Goal: Check status: Check status

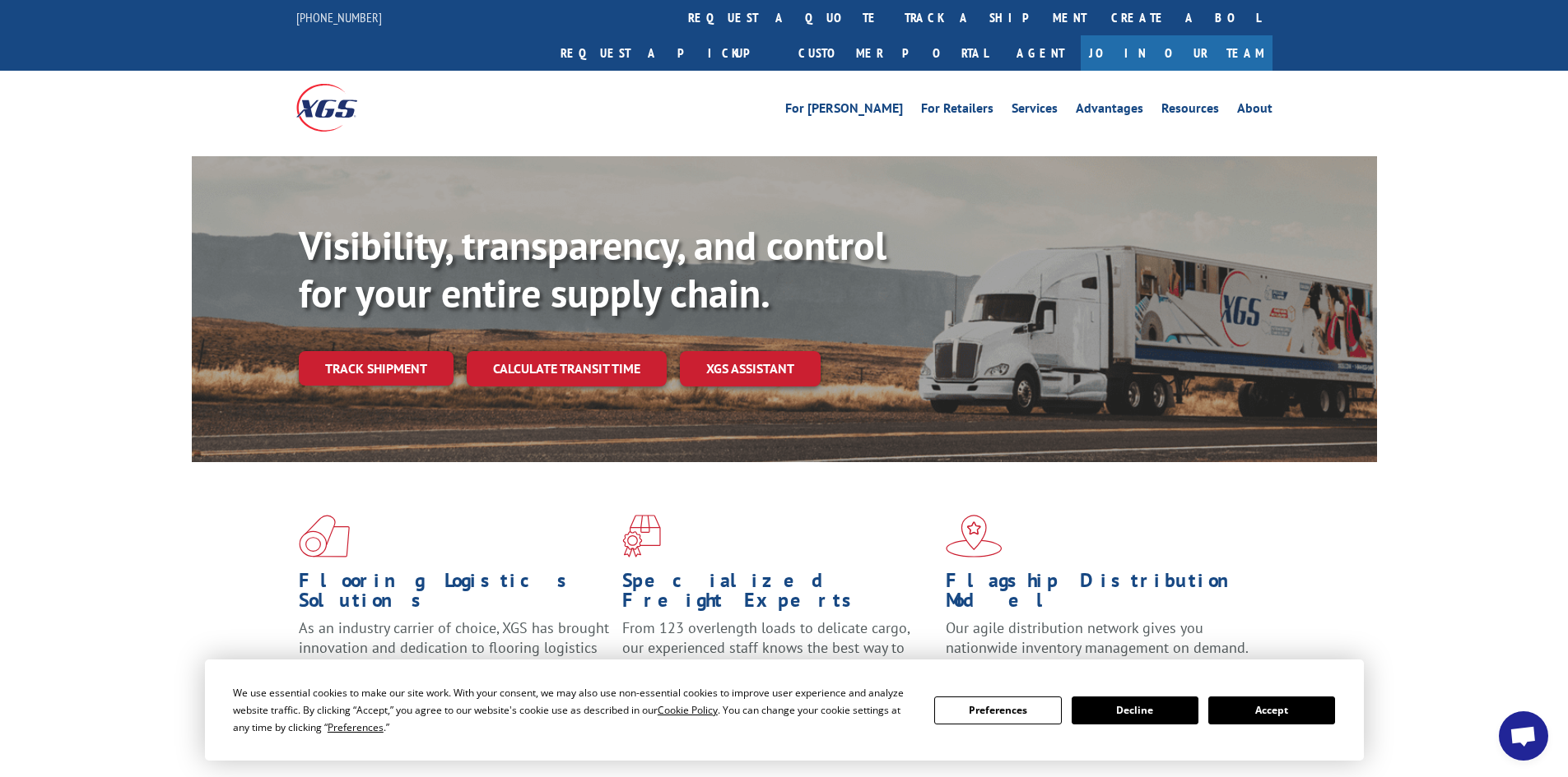
click at [1255, 707] on button "Accept" at bounding box center [1271, 711] width 127 height 28
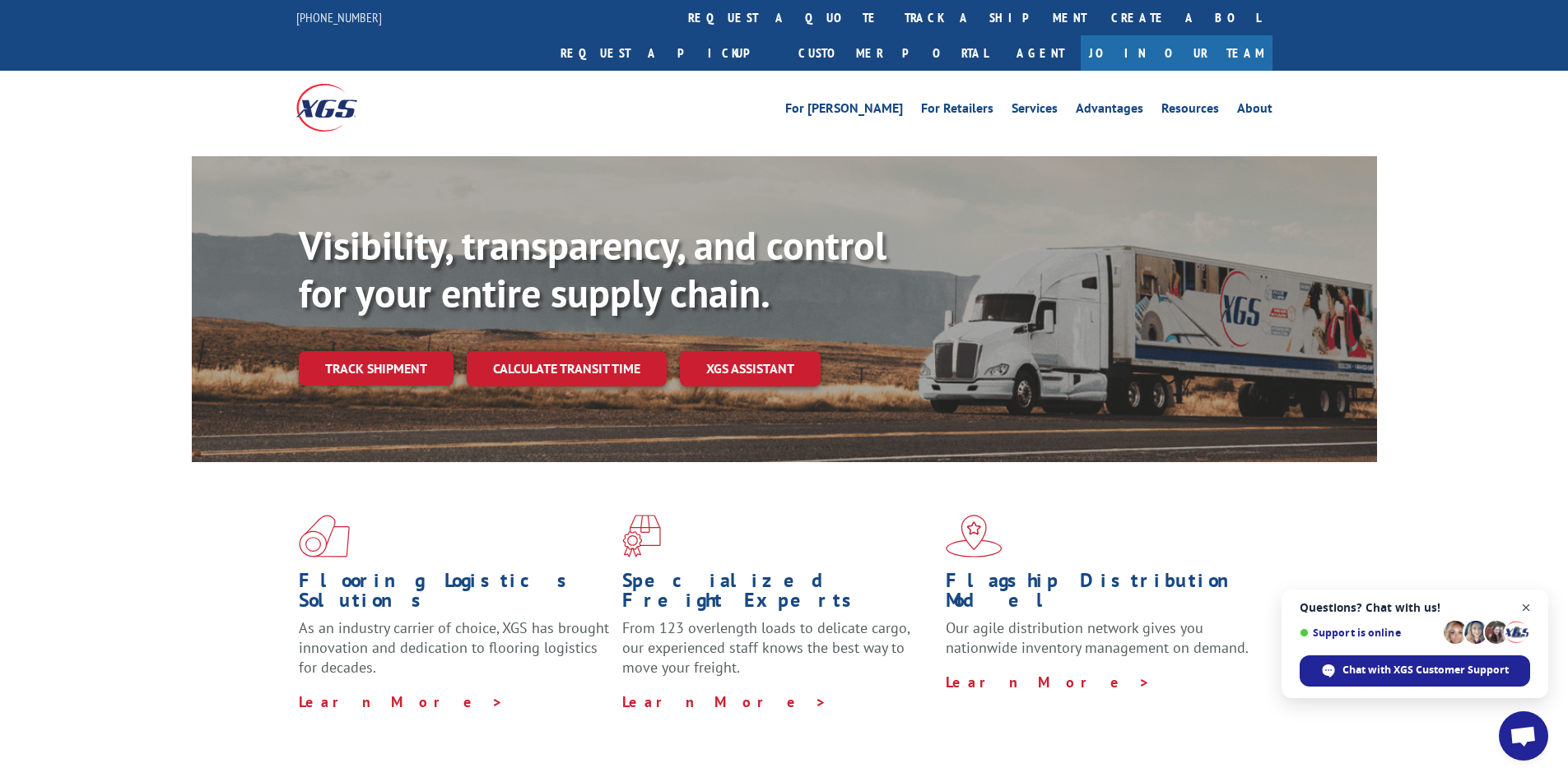
click at [1255, 609] on span "Open chat" at bounding box center [1526, 608] width 21 height 21
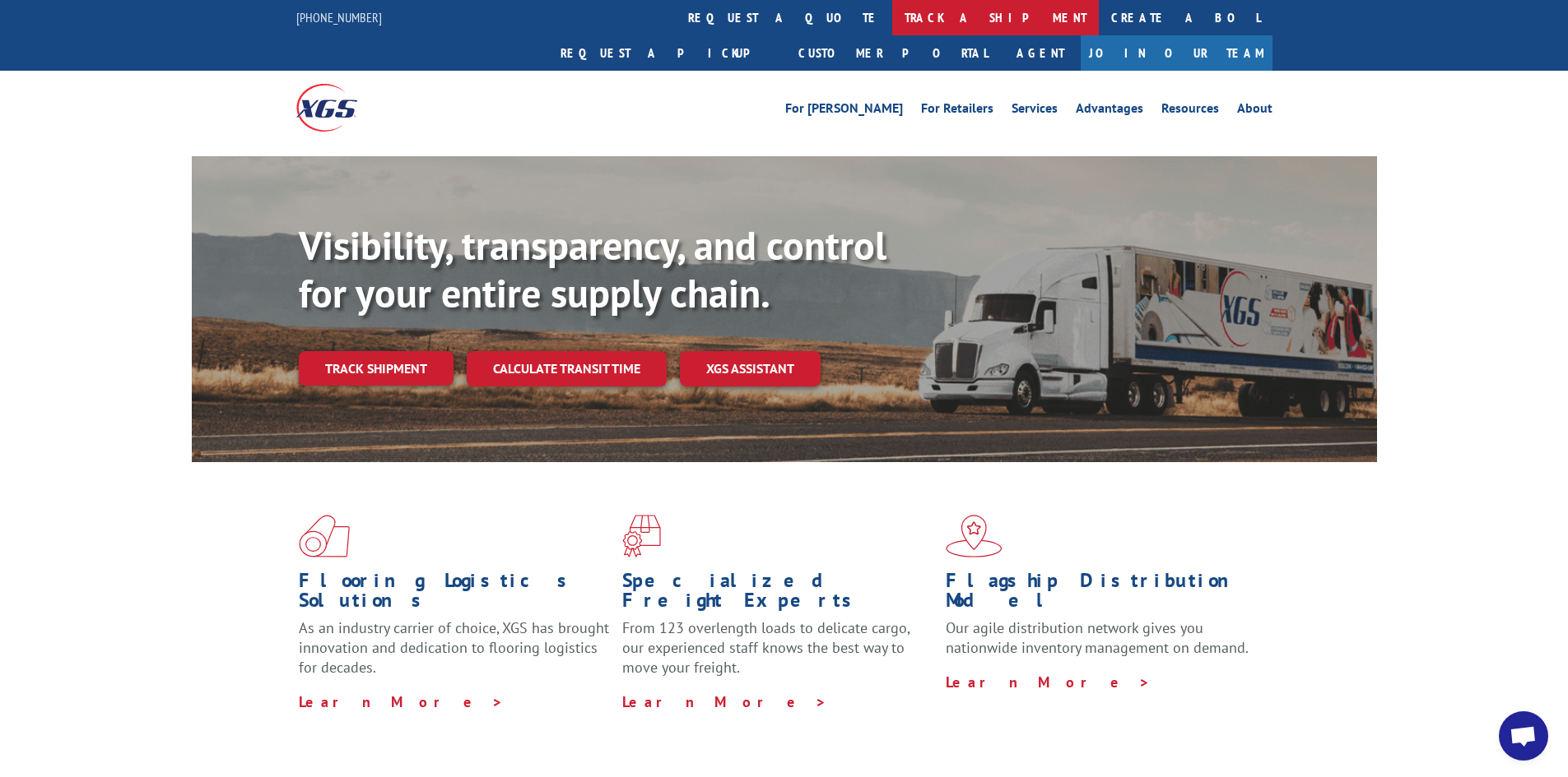
click at [893, 16] on link "track a shipment" at bounding box center [996, 17] width 207 height 35
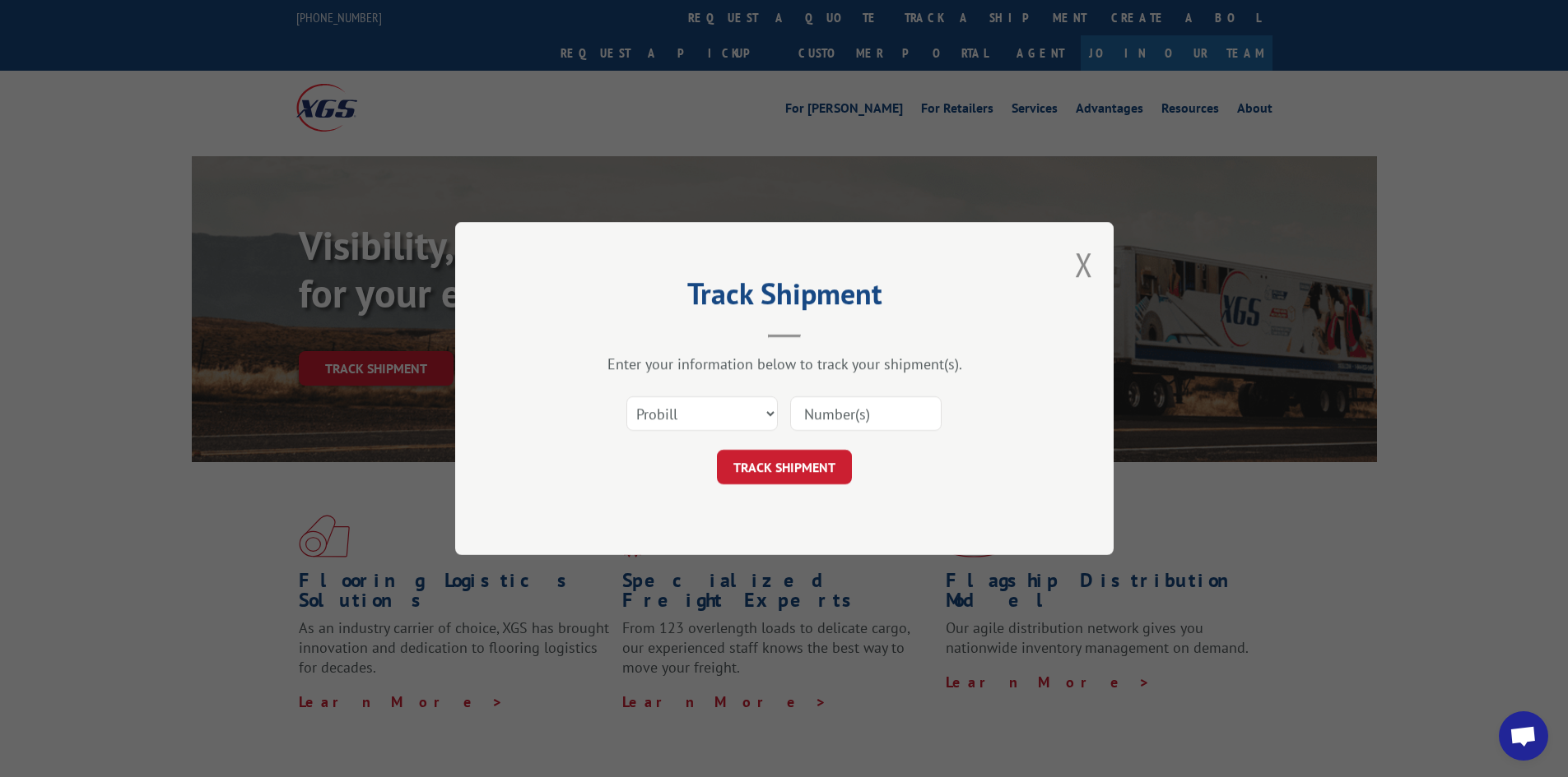
click at [850, 419] on input at bounding box center [866, 414] width 151 height 35
paste input "17228209"
type input "17228209"
click at [777, 462] on button "TRACK SHIPMENT" at bounding box center [784, 467] width 135 height 35
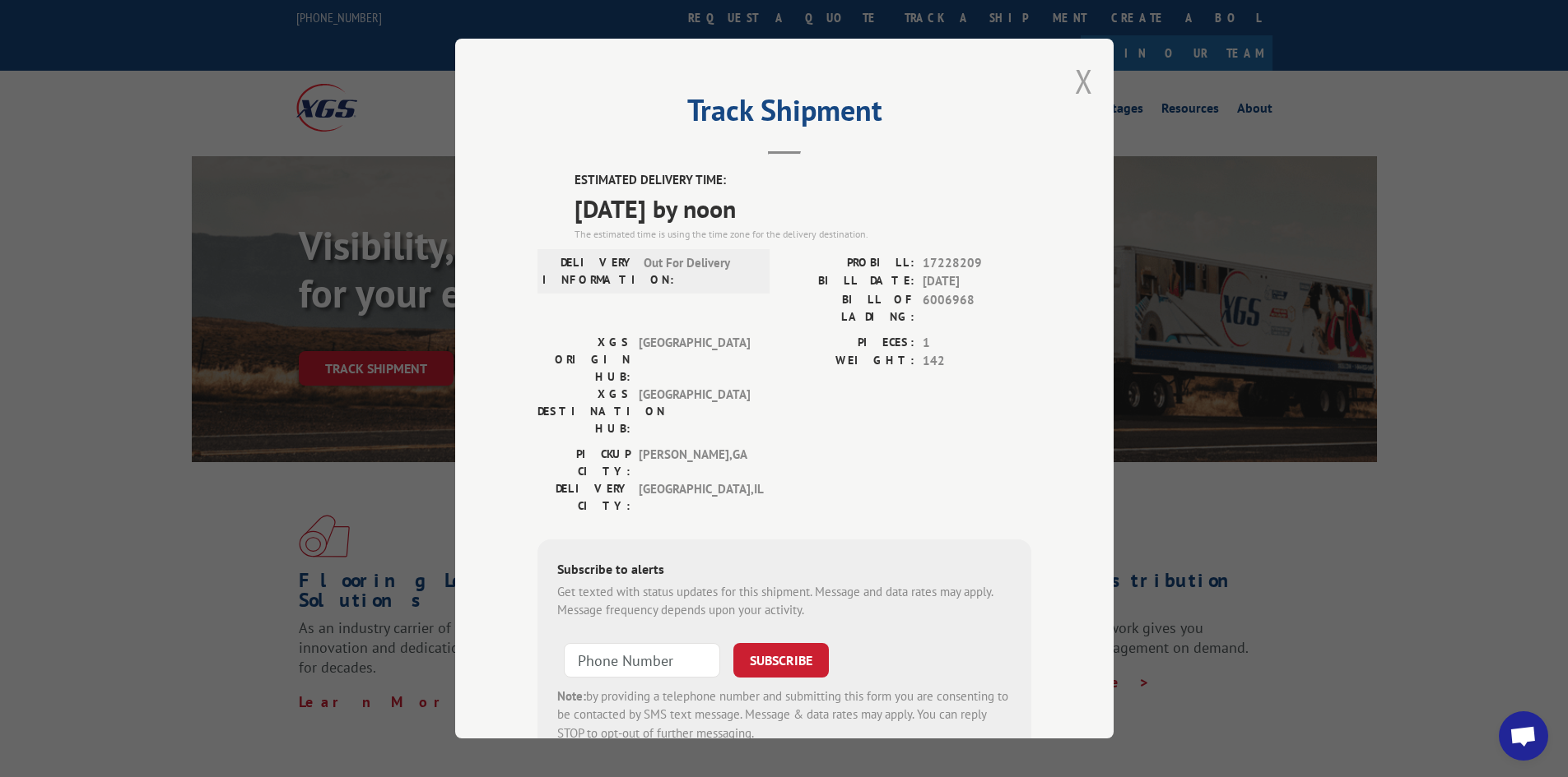
click at [1075, 80] on button "Close modal" at bounding box center [1083, 81] width 18 height 43
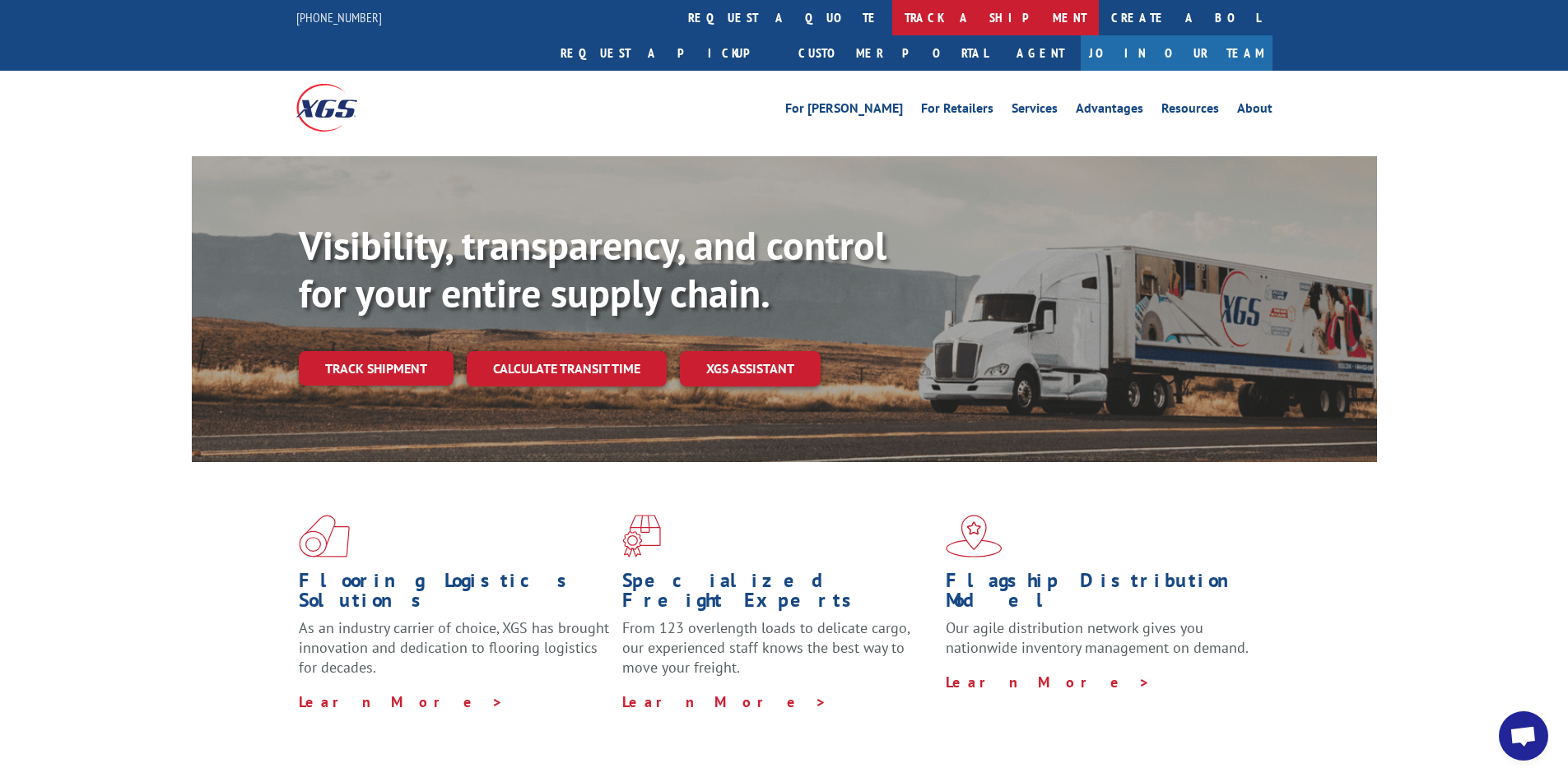
click at [893, 23] on link "track a shipment" at bounding box center [996, 17] width 207 height 35
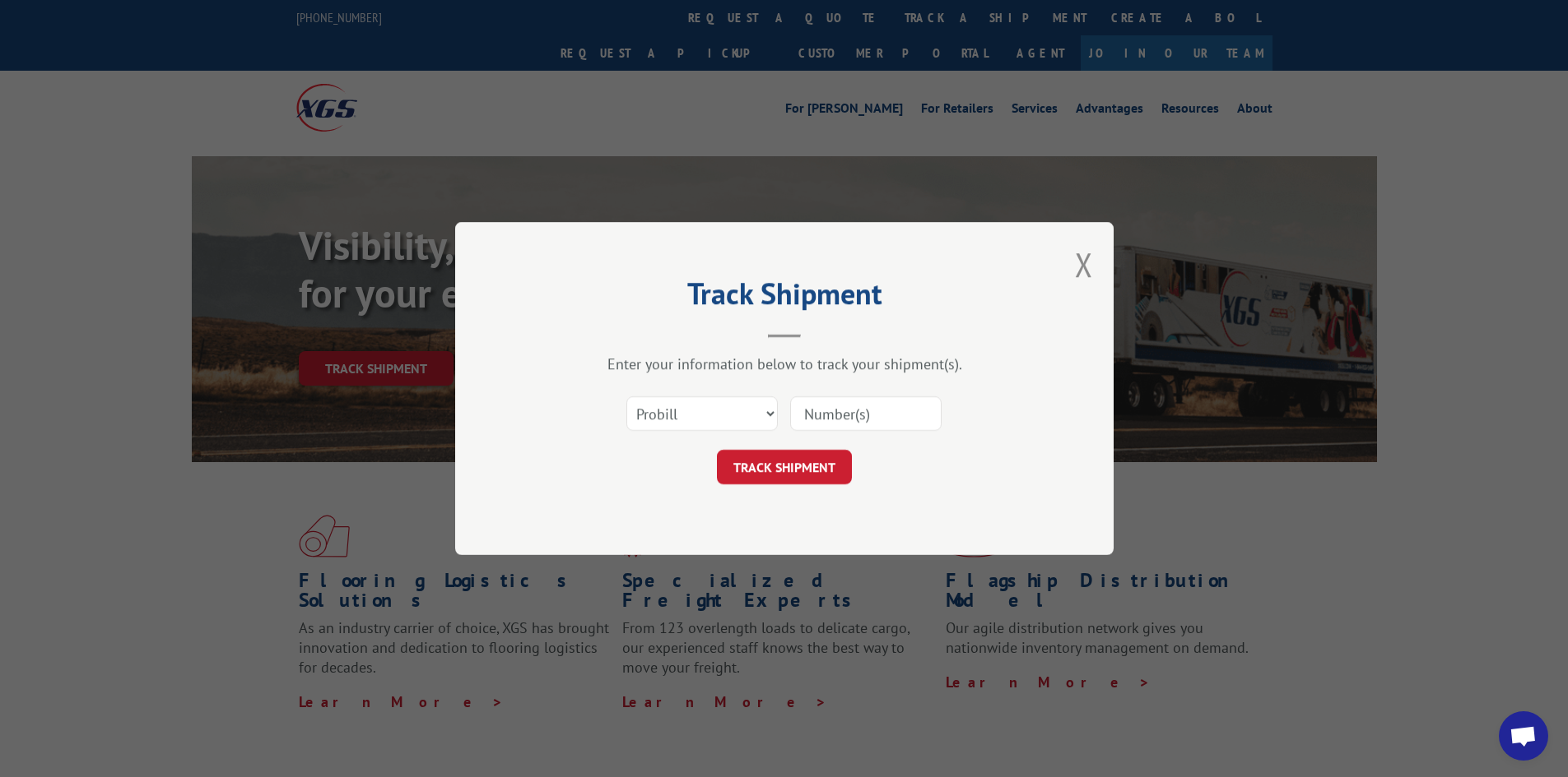
drag, startPoint x: 883, startPoint y: 419, endPoint x: 895, endPoint y: 416, distance: 12.4
click at [883, 419] on input at bounding box center [866, 414] width 151 height 35
paste input "17228210"
type input "17228210"
click at [820, 481] on button "TRACK SHIPMENT" at bounding box center [784, 467] width 135 height 35
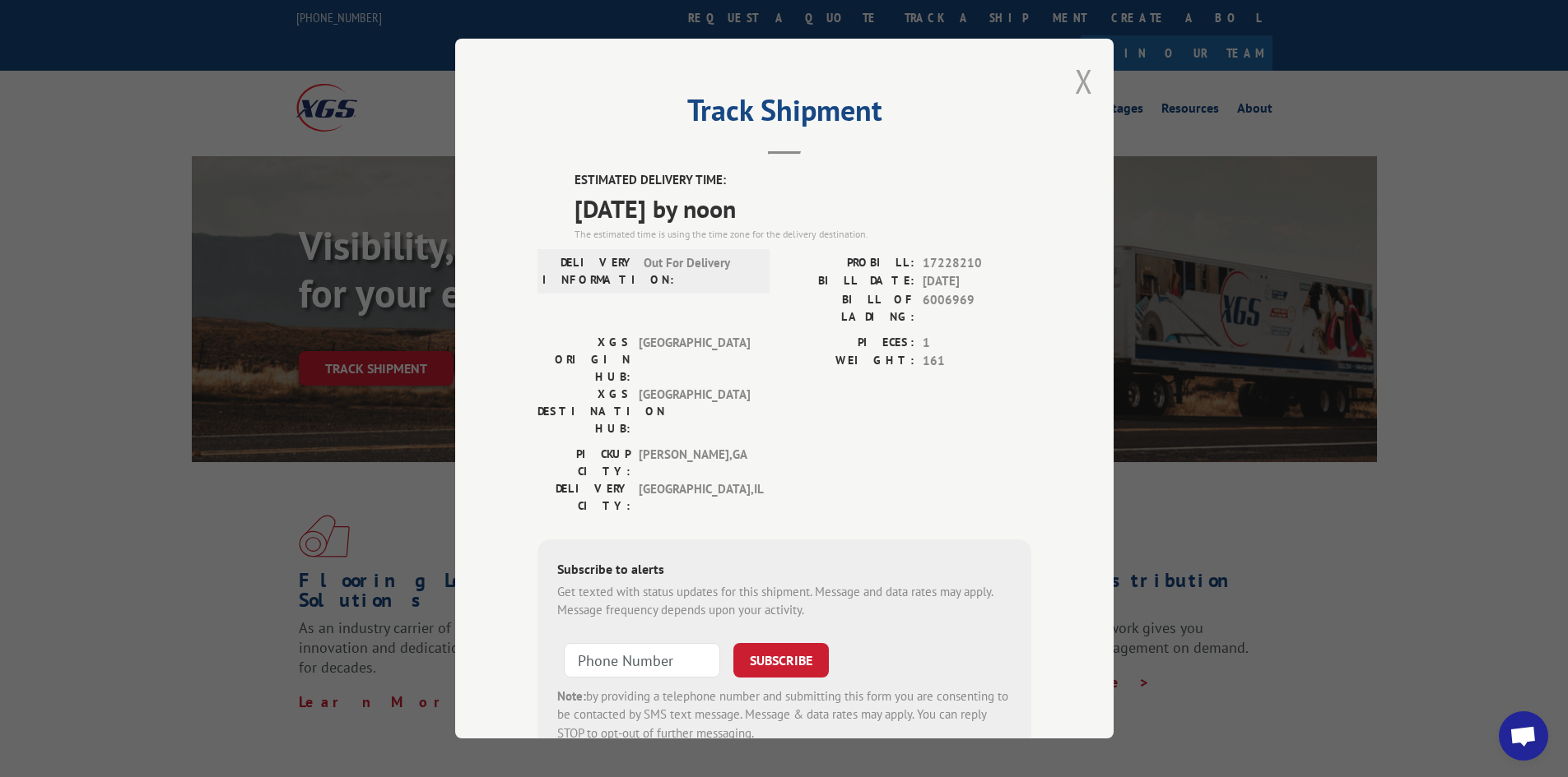
click at [1076, 79] on button "Close modal" at bounding box center [1083, 81] width 18 height 43
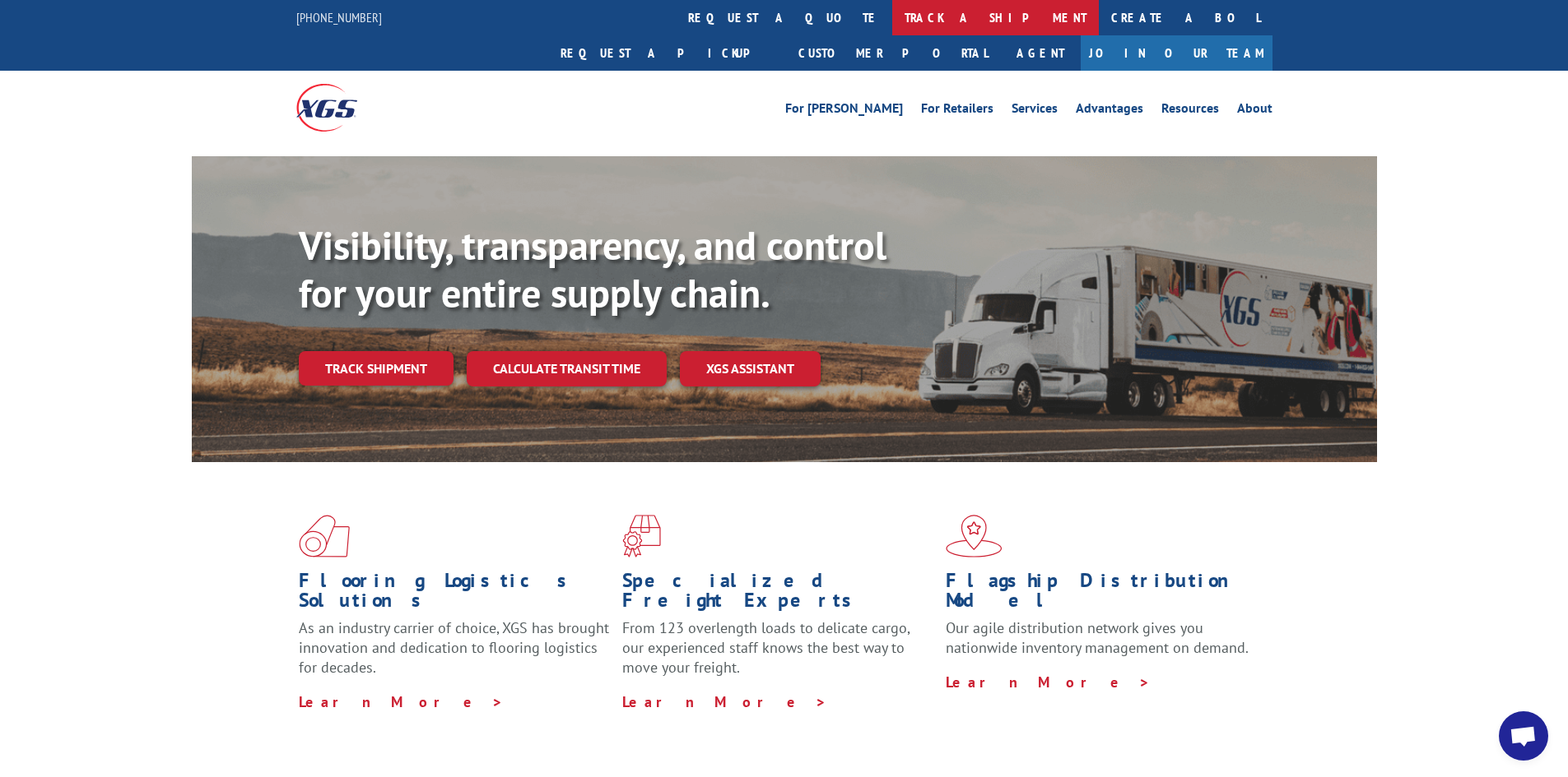
click at [893, 18] on link "track a shipment" at bounding box center [996, 17] width 207 height 35
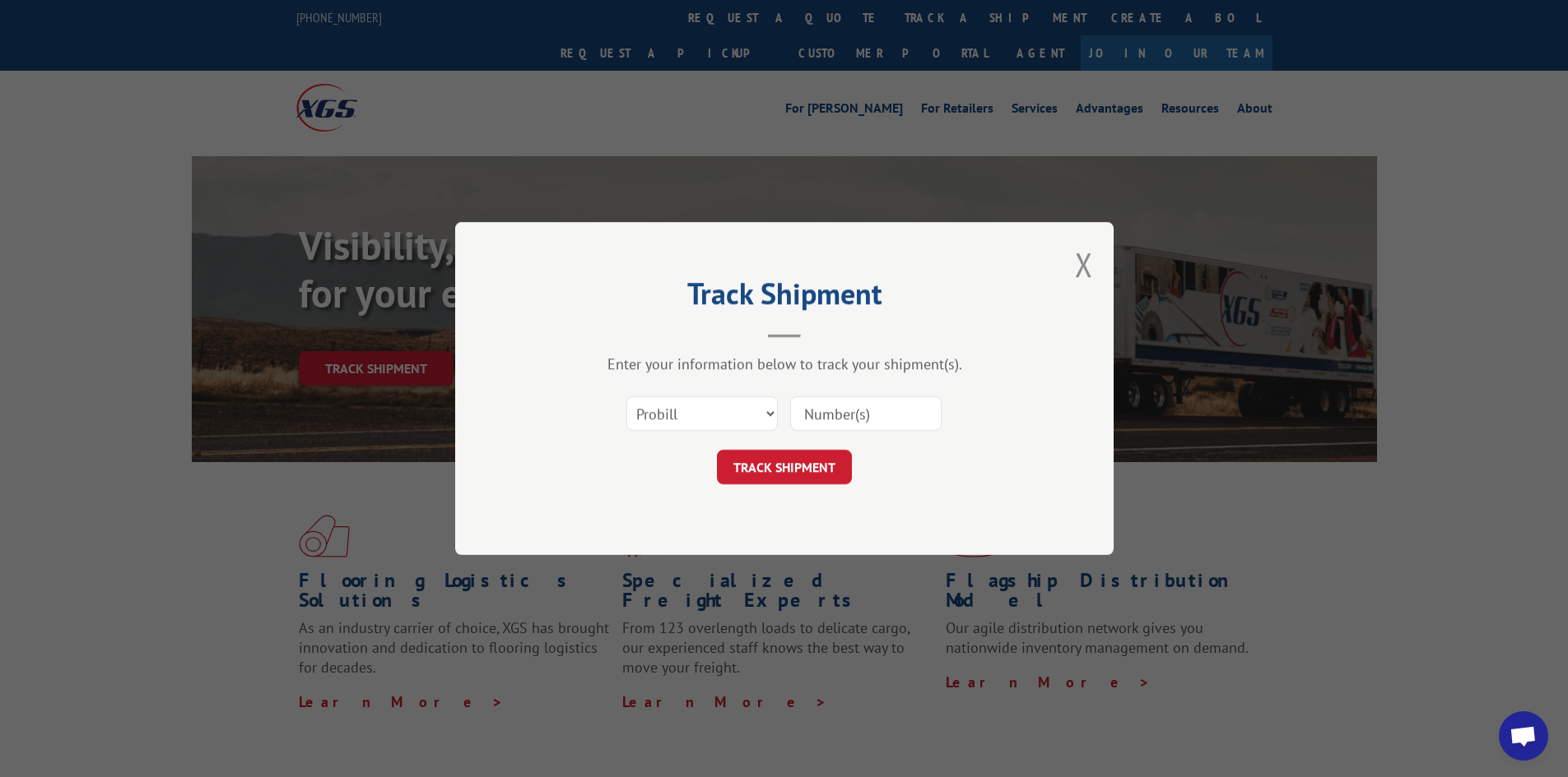
click at [919, 414] on input at bounding box center [866, 414] width 151 height 35
paste input "17469248"
type input "17469248"
click at [809, 473] on button "TRACK SHIPMENT" at bounding box center [784, 467] width 135 height 35
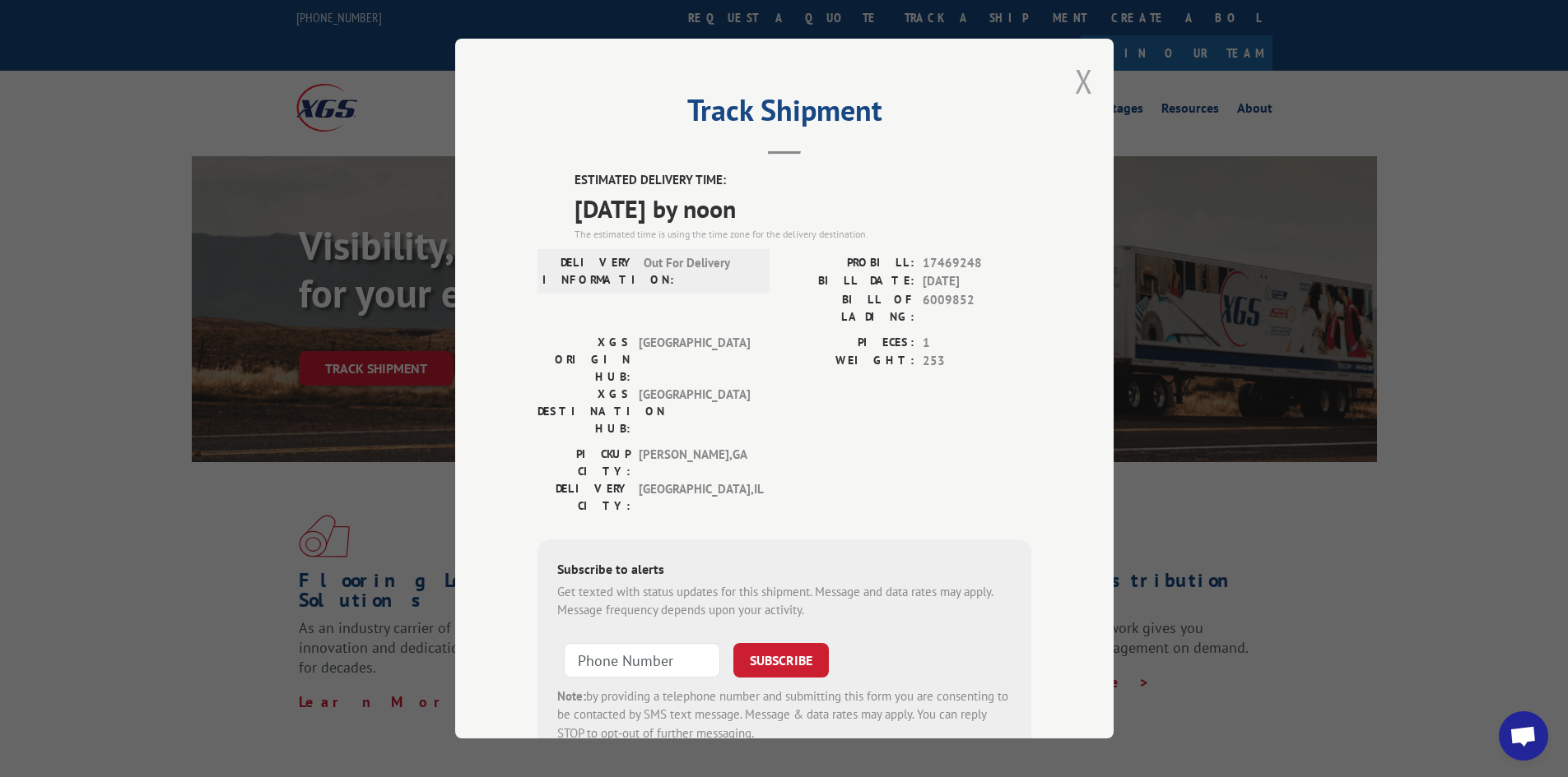
click at [1075, 78] on button "Close modal" at bounding box center [1083, 81] width 18 height 43
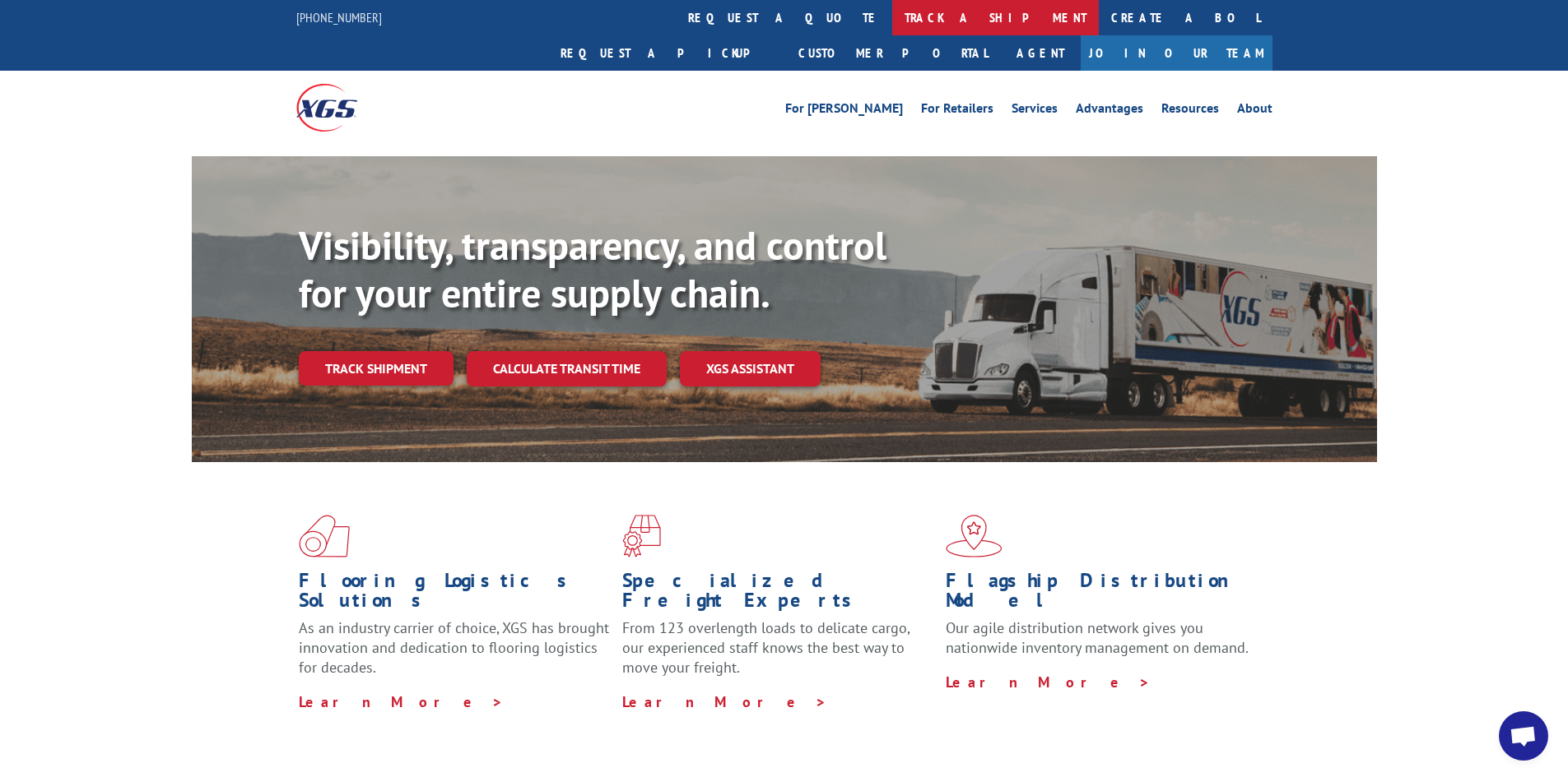
click at [893, 17] on link "track a shipment" at bounding box center [996, 17] width 207 height 35
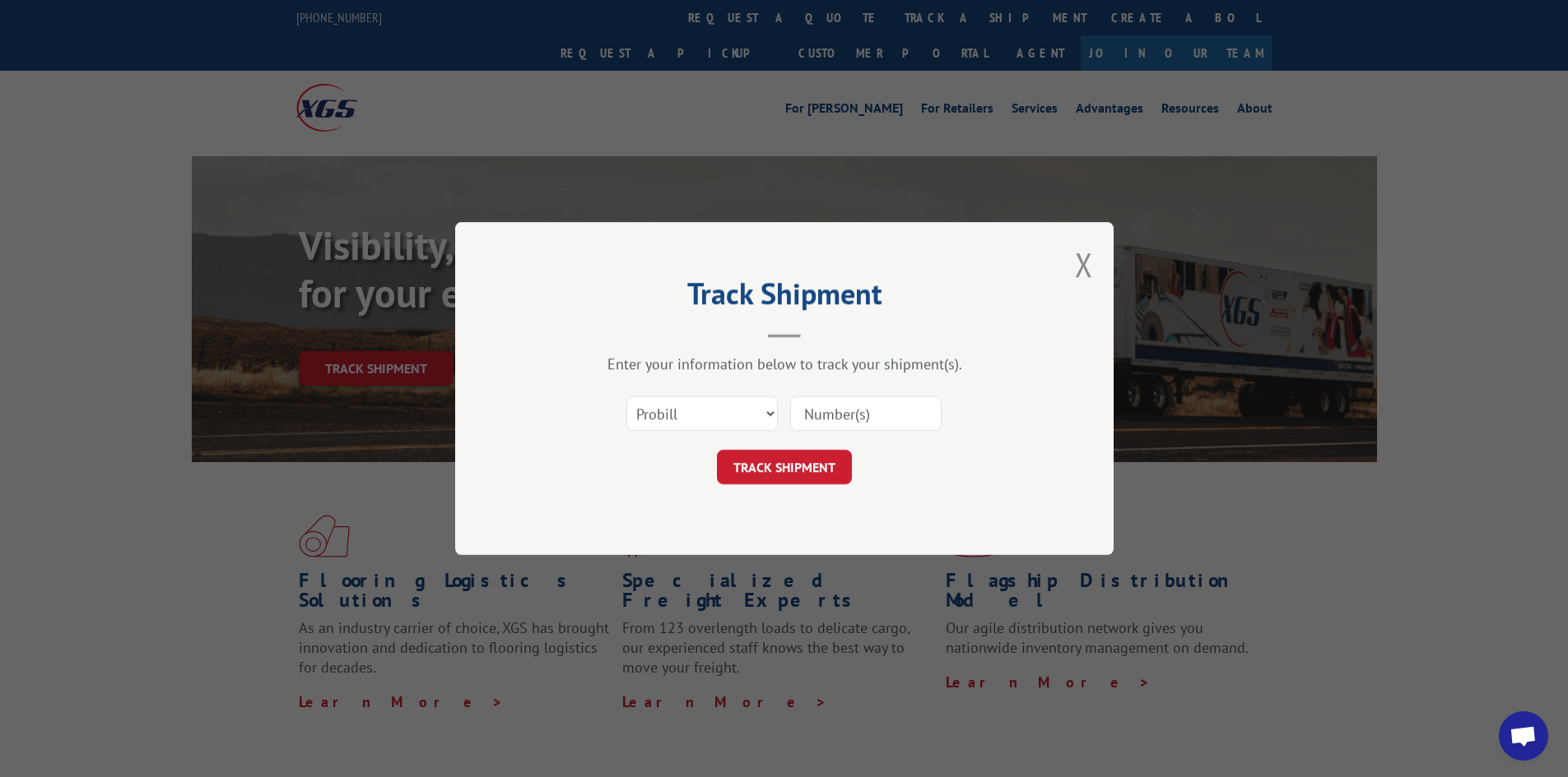
click at [856, 419] on input at bounding box center [866, 414] width 151 height 35
paste input "17516899"
type input "17516899"
click at [806, 464] on button "TRACK SHIPMENT" at bounding box center [784, 467] width 135 height 35
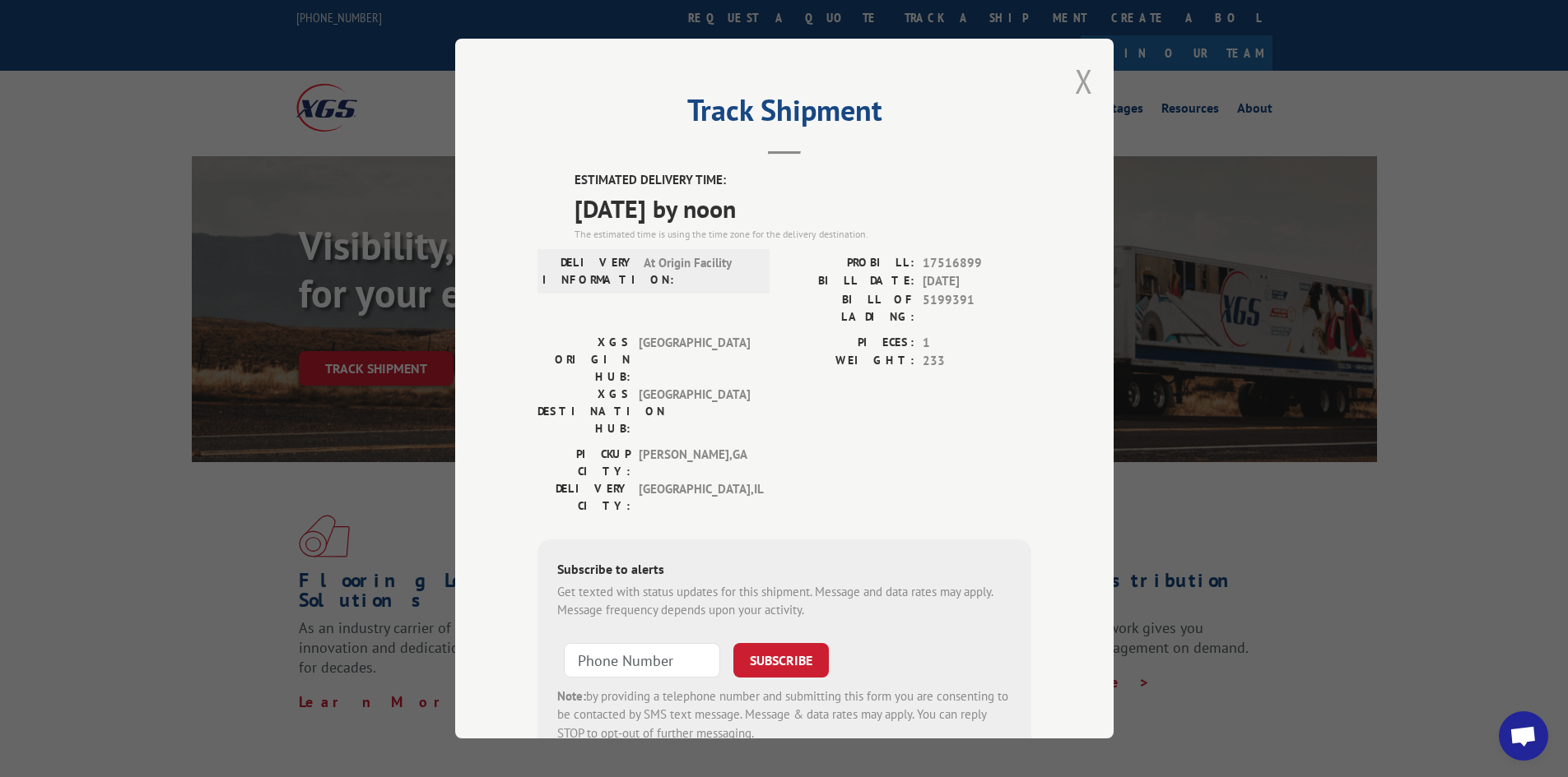
click at [1078, 80] on button "Close modal" at bounding box center [1083, 81] width 18 height 43
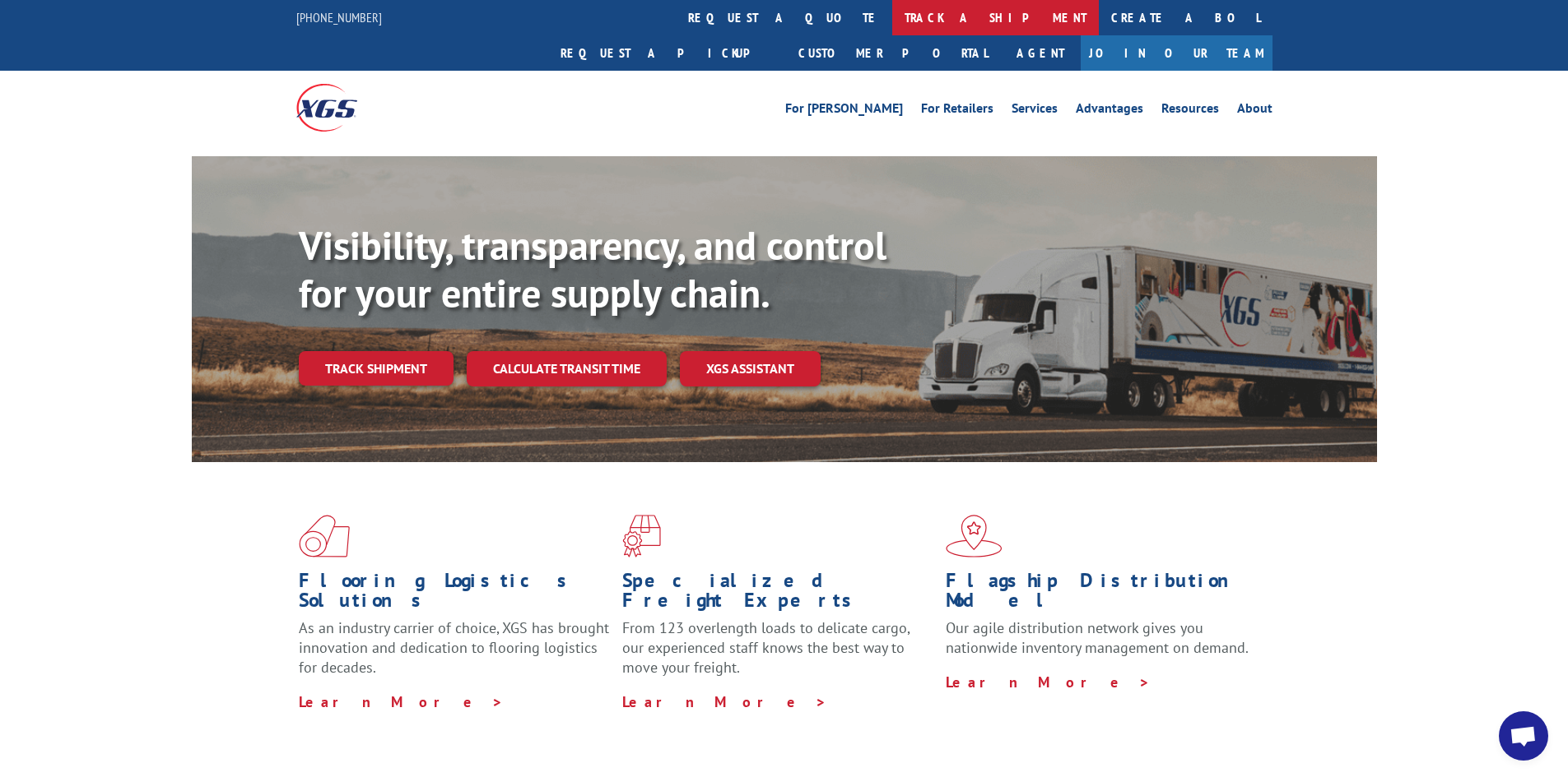
click at [893, 24] on link "track a shipment" at bounding box center [996, 17] width 207 height 35
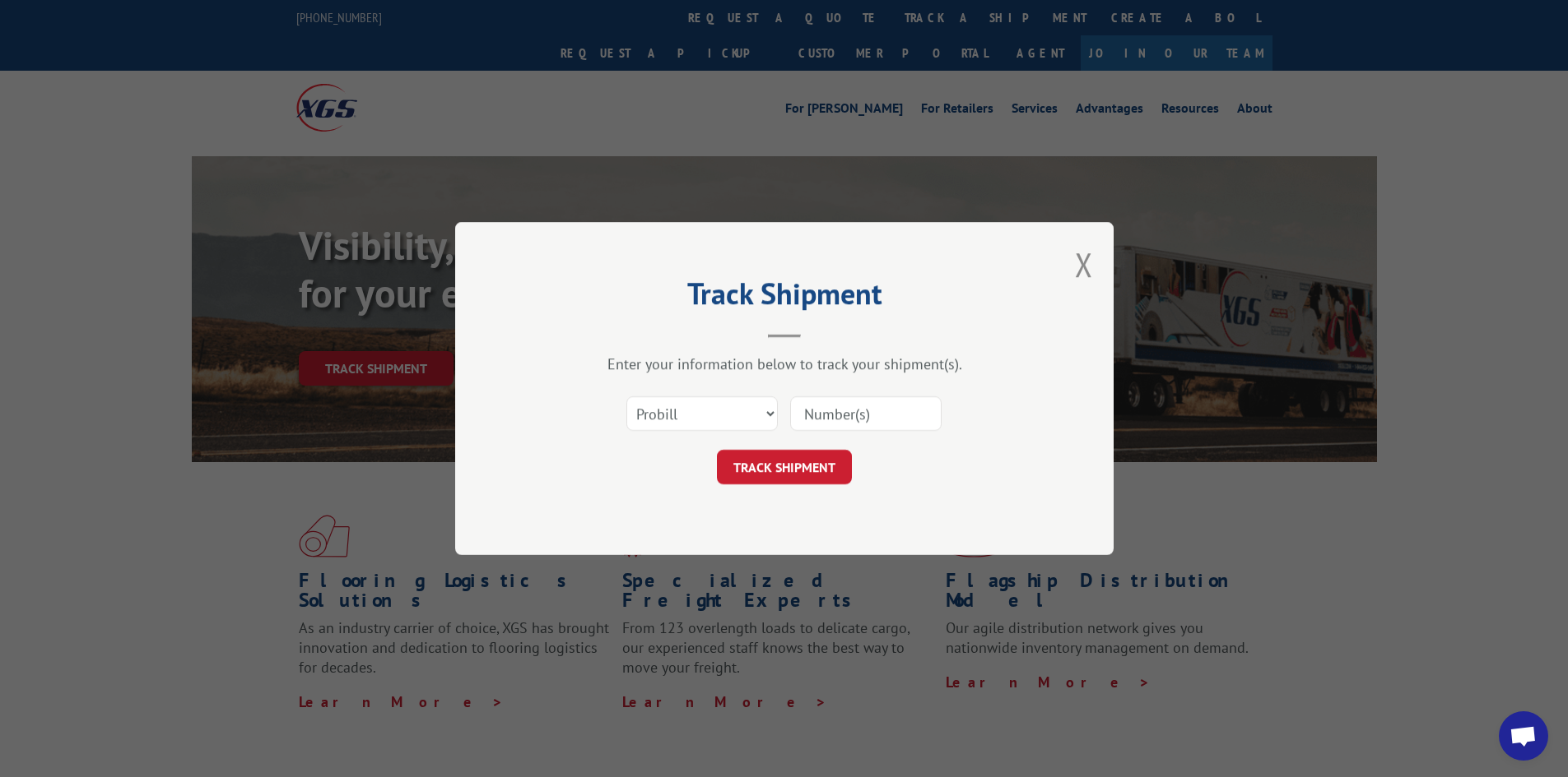
click at [880, 405] on input at bounding box center [866, 414] width 151 height 35
paste input "17469843"
type input "17469843"
click at [771, 466] on button "TRACK SHIPMENT" at bounding box center [784, 467] width 135 height 35
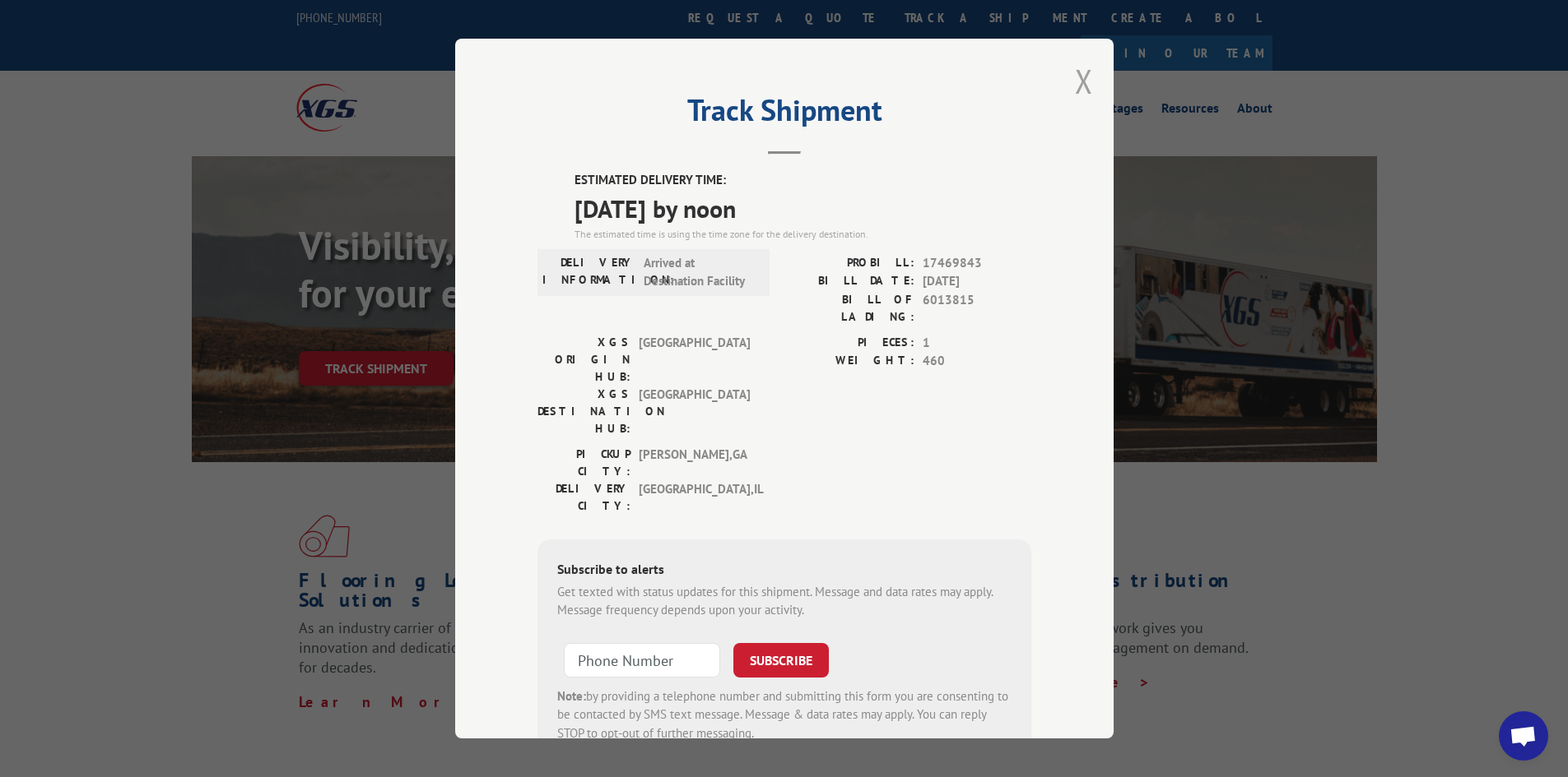
click at [1078, 81] on button "Close modal" at bounding box center [1083, 81] width 18 height 43
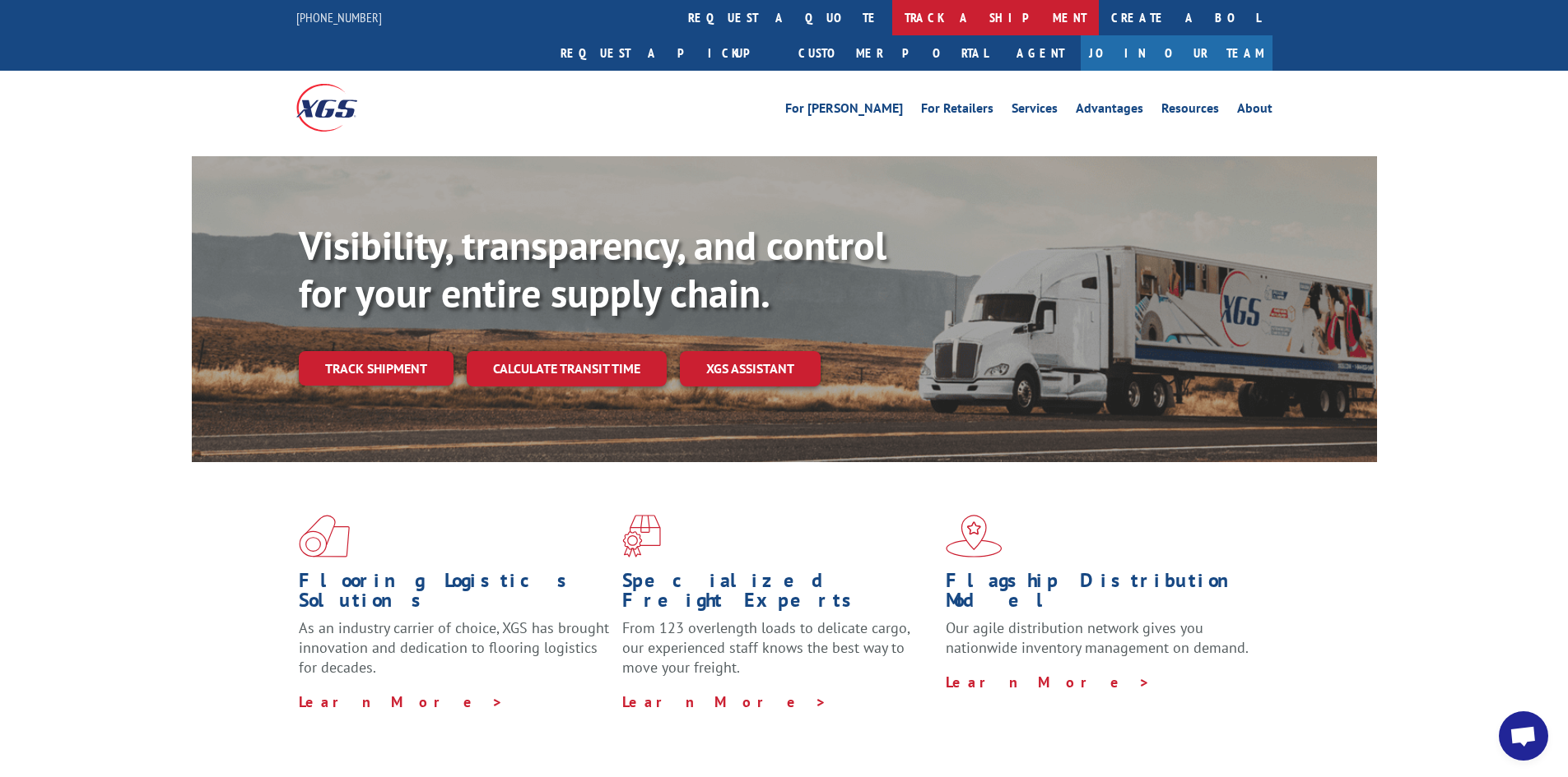
click at [893, 23] on link "track a shipment" at bounding box center [996, 17] width 207 height 35
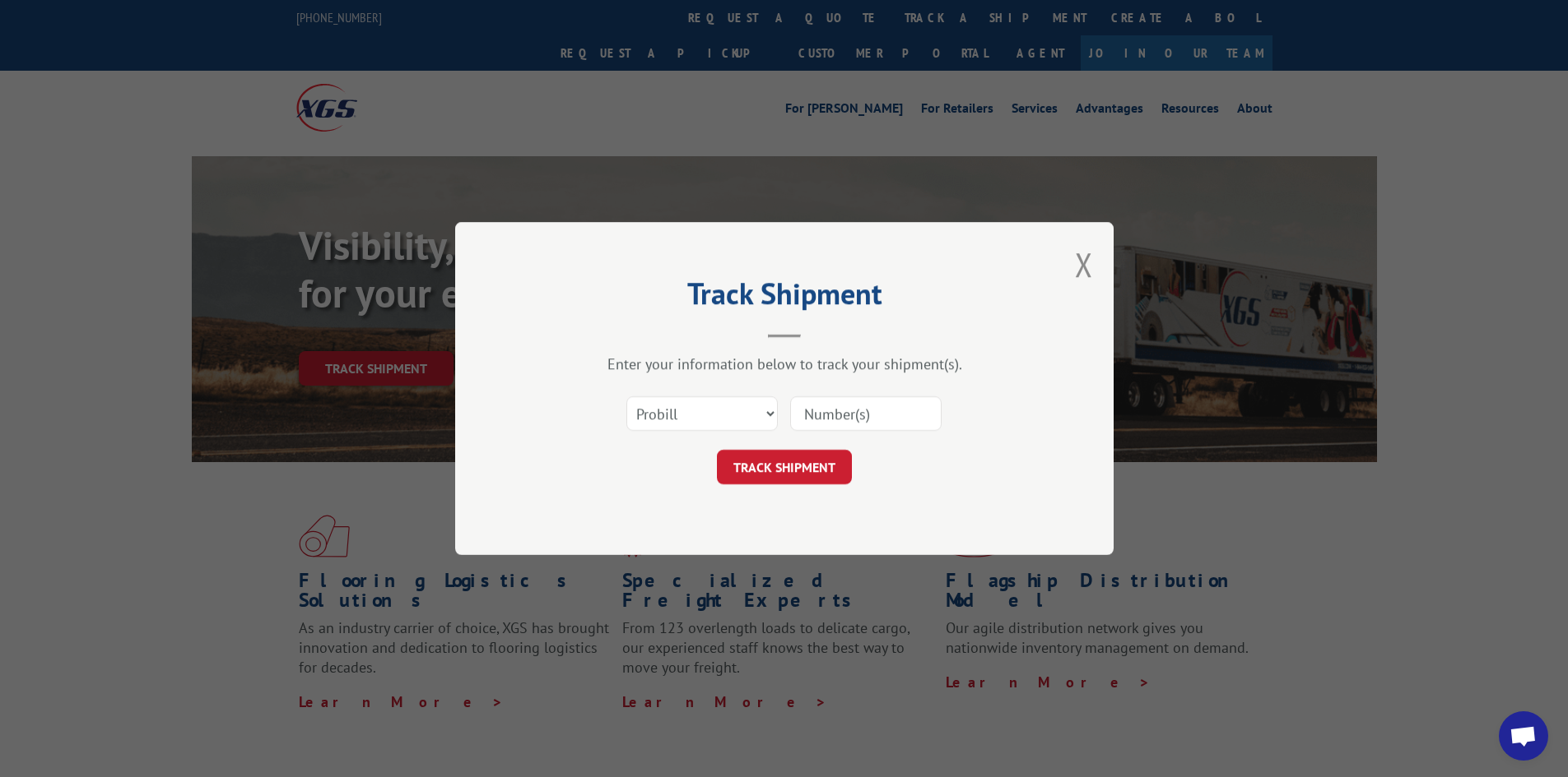
click at [890, 415] on input at bounding box center [866, 414] width 151 height 35
paste input "17228449"
type input "17228449"
click at [798, 468] on button "TRACK SHIPMENT" at bounding box center [784, 467] width 135 height 35
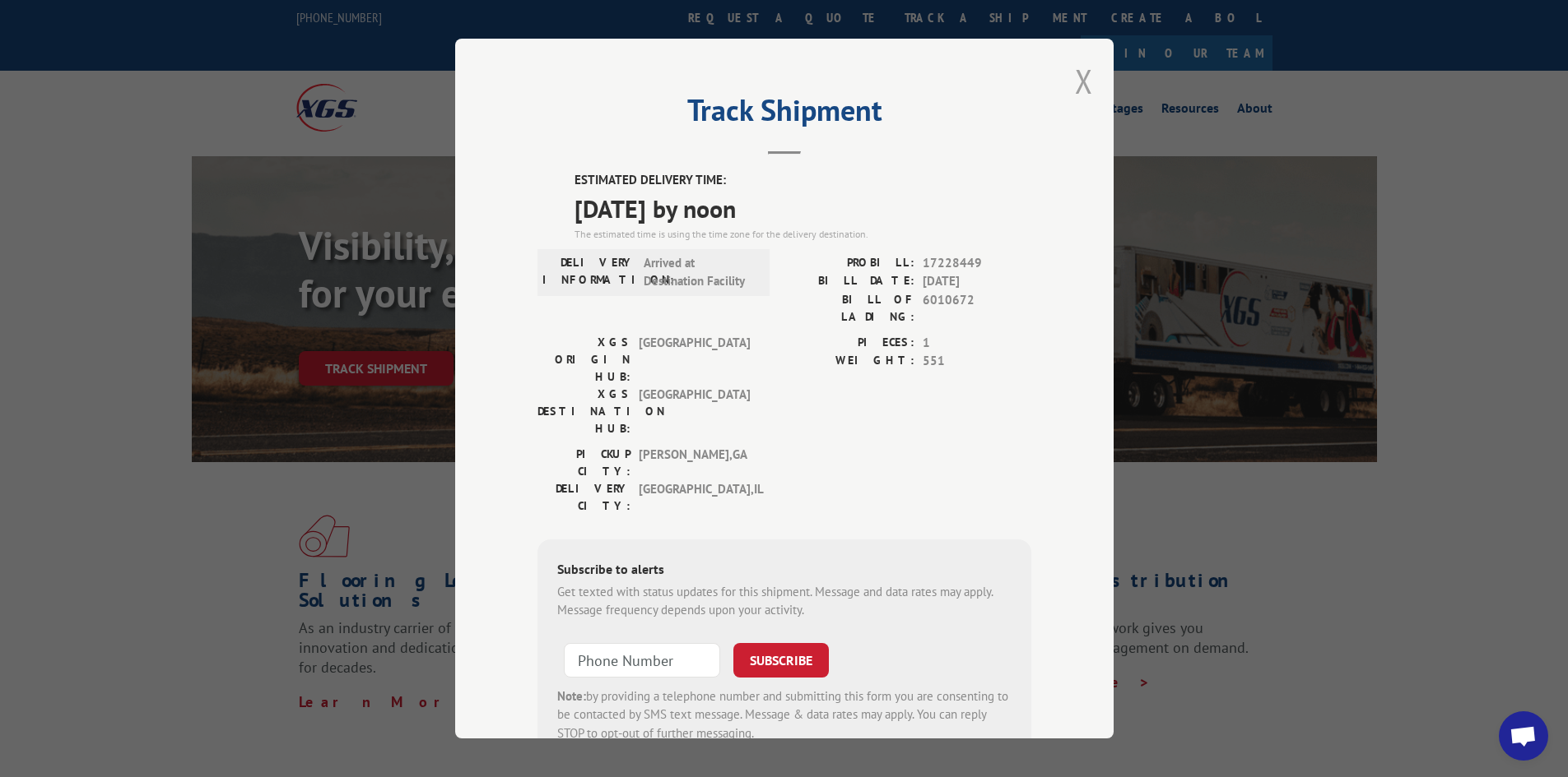
click at [1075, 80] on button "Close modal" at bounding box center [1083, 81] width 18 height 43
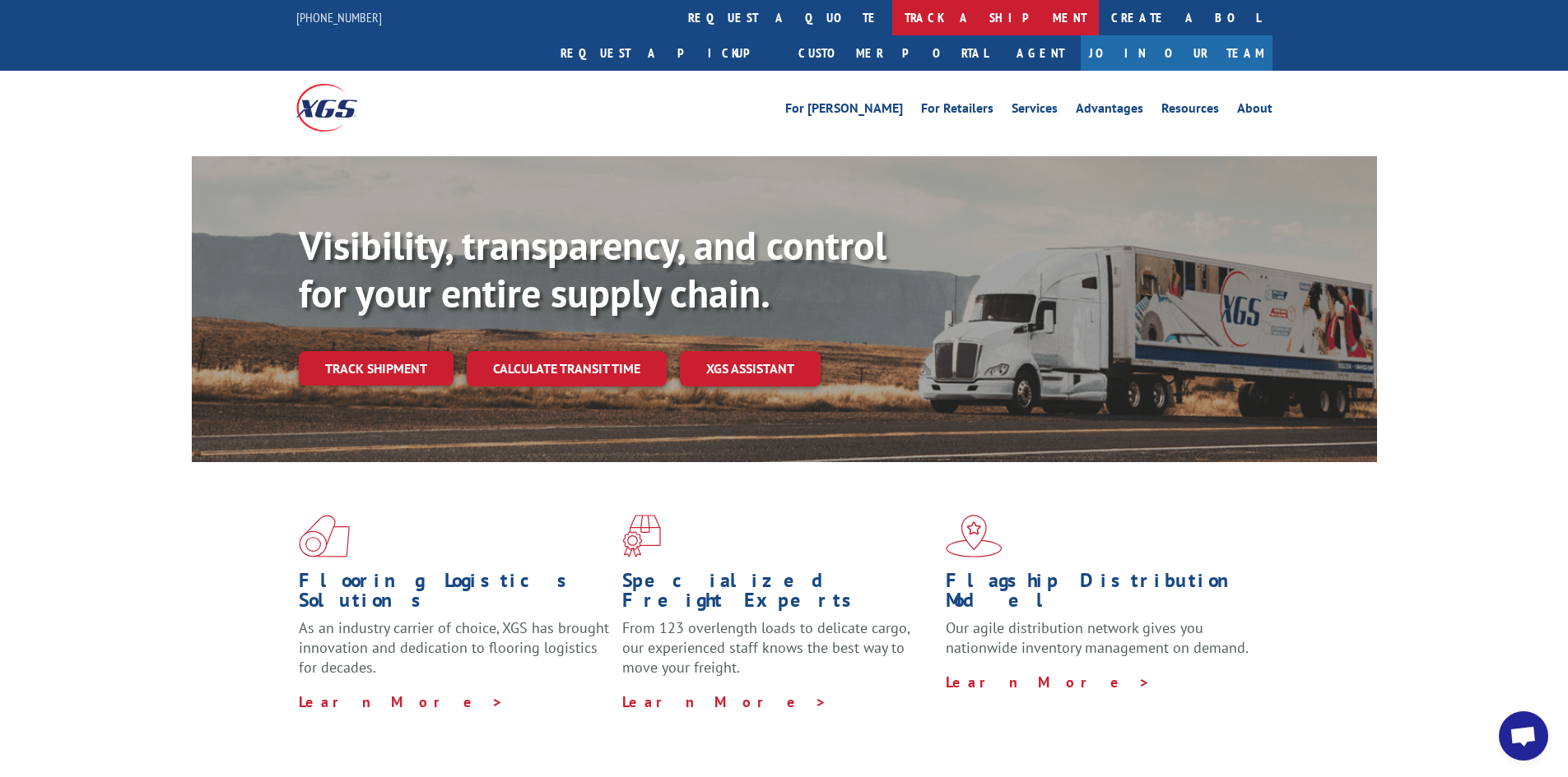
click at [893, 9] on link "track a shipment" at bounding box center [996, 17] width 207 height 35
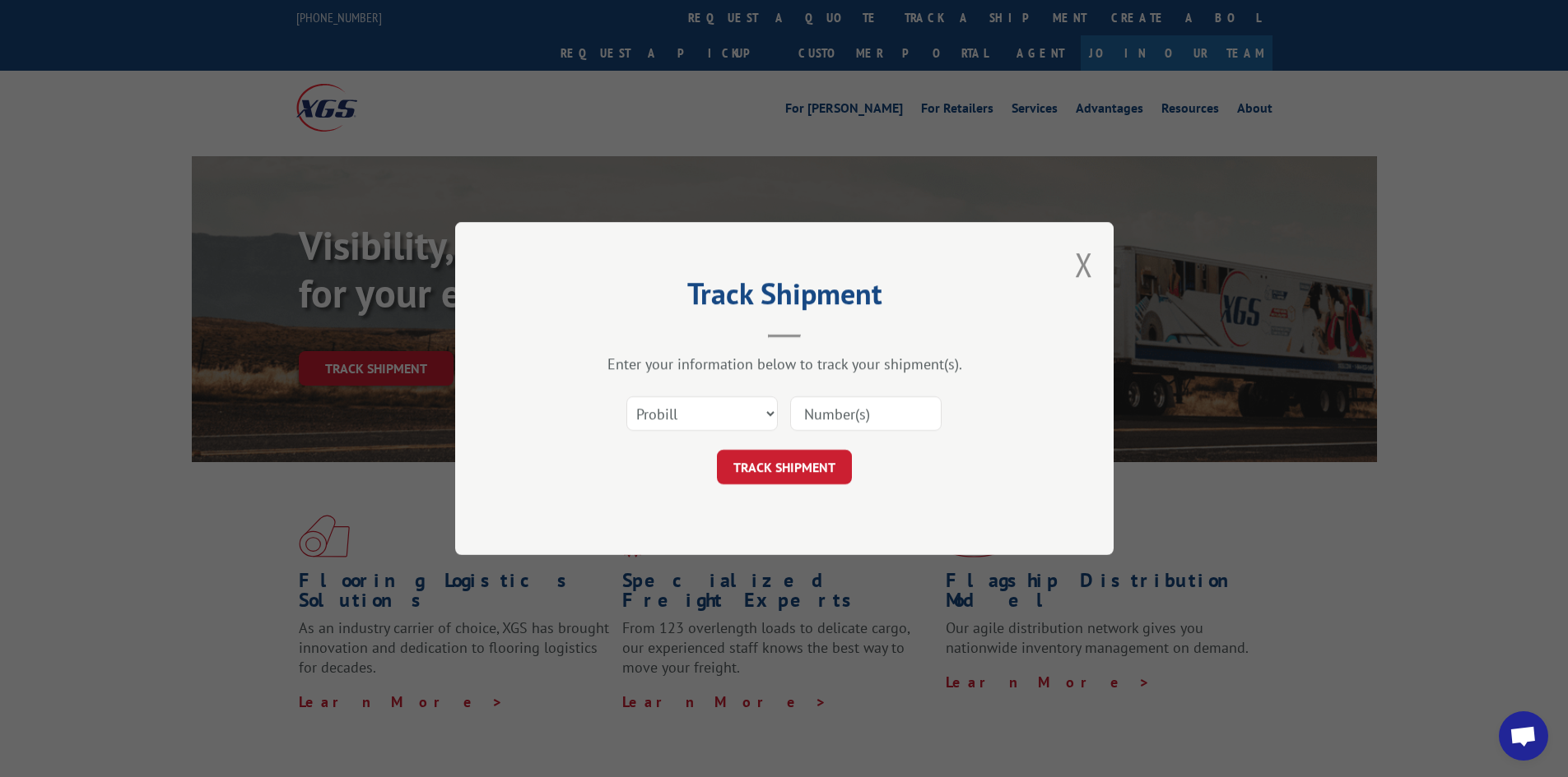
click at [886, 414] on input at bounding box center [866, 414] width 151 height 35
paste input "17516899"
type input "17516899"
click at [807, 468] on button "TRACK SHIPMENT" at bounding box center [784, 467] width 135 height 35
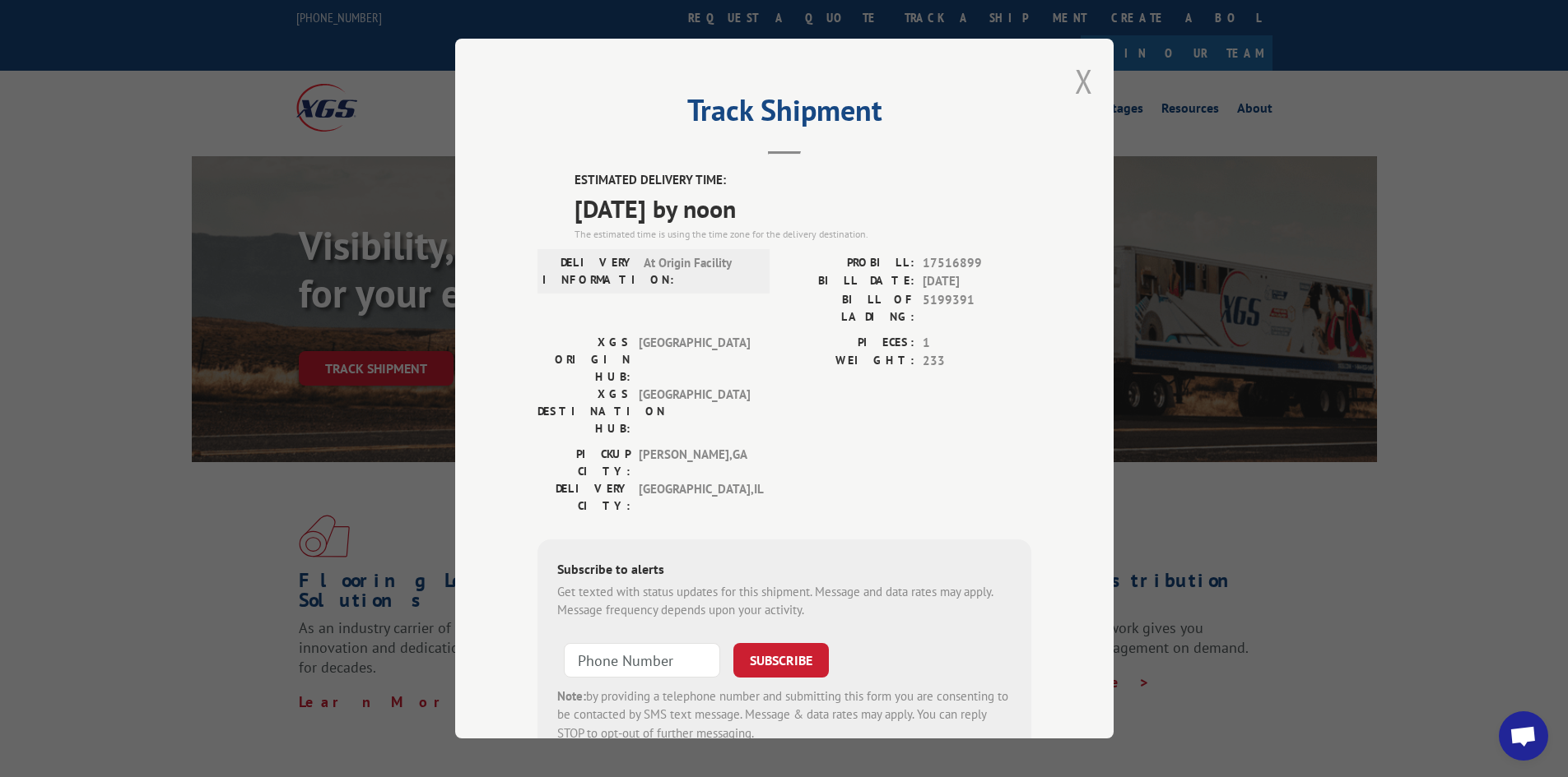
click at [1075, 79] on button "Close modal" at bounding box center [1083, 81] width 18 height 43
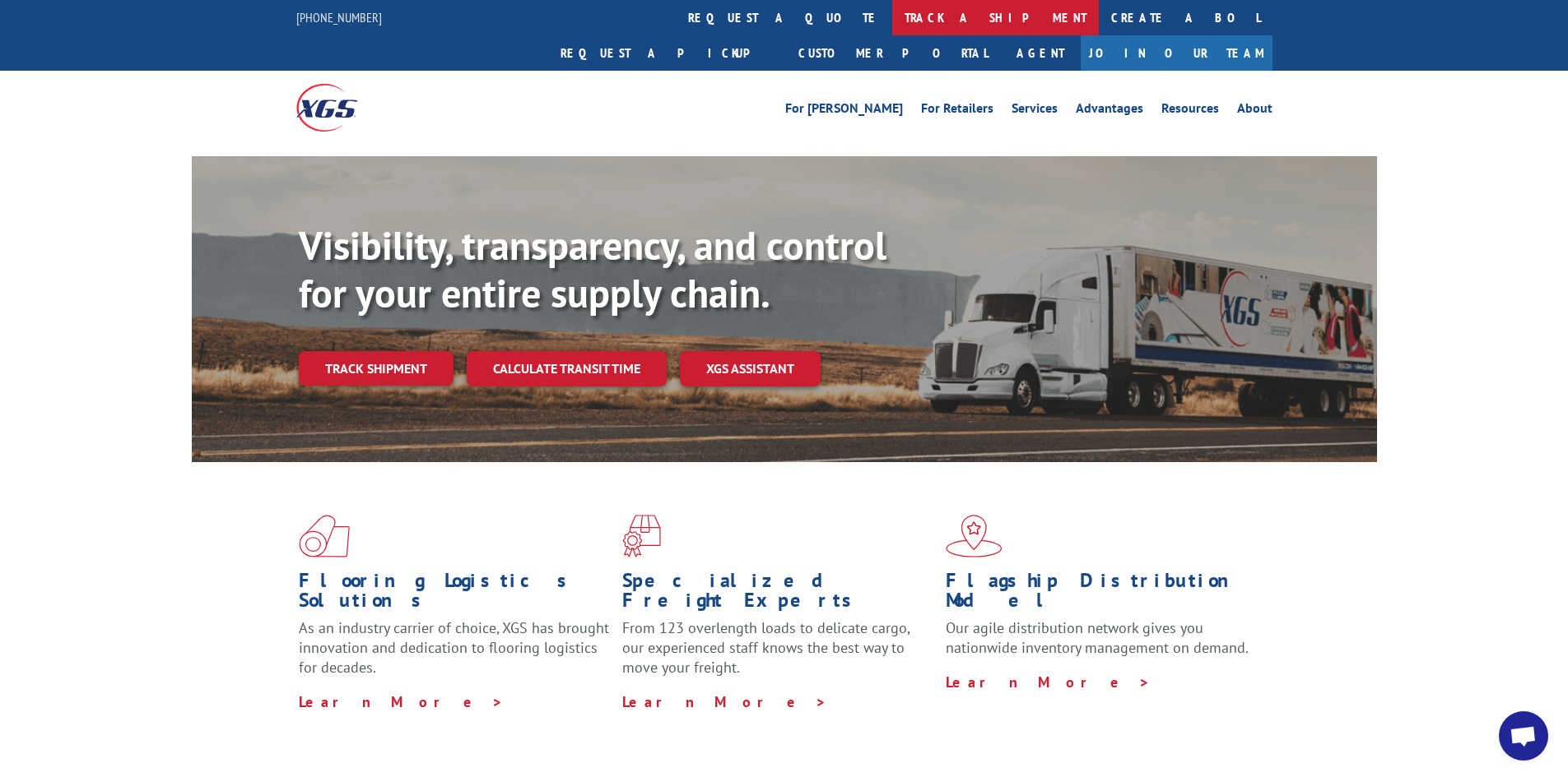
click at [893, 18] on link "track a shipment" at bounding box center [996, 17] width 207 height 35
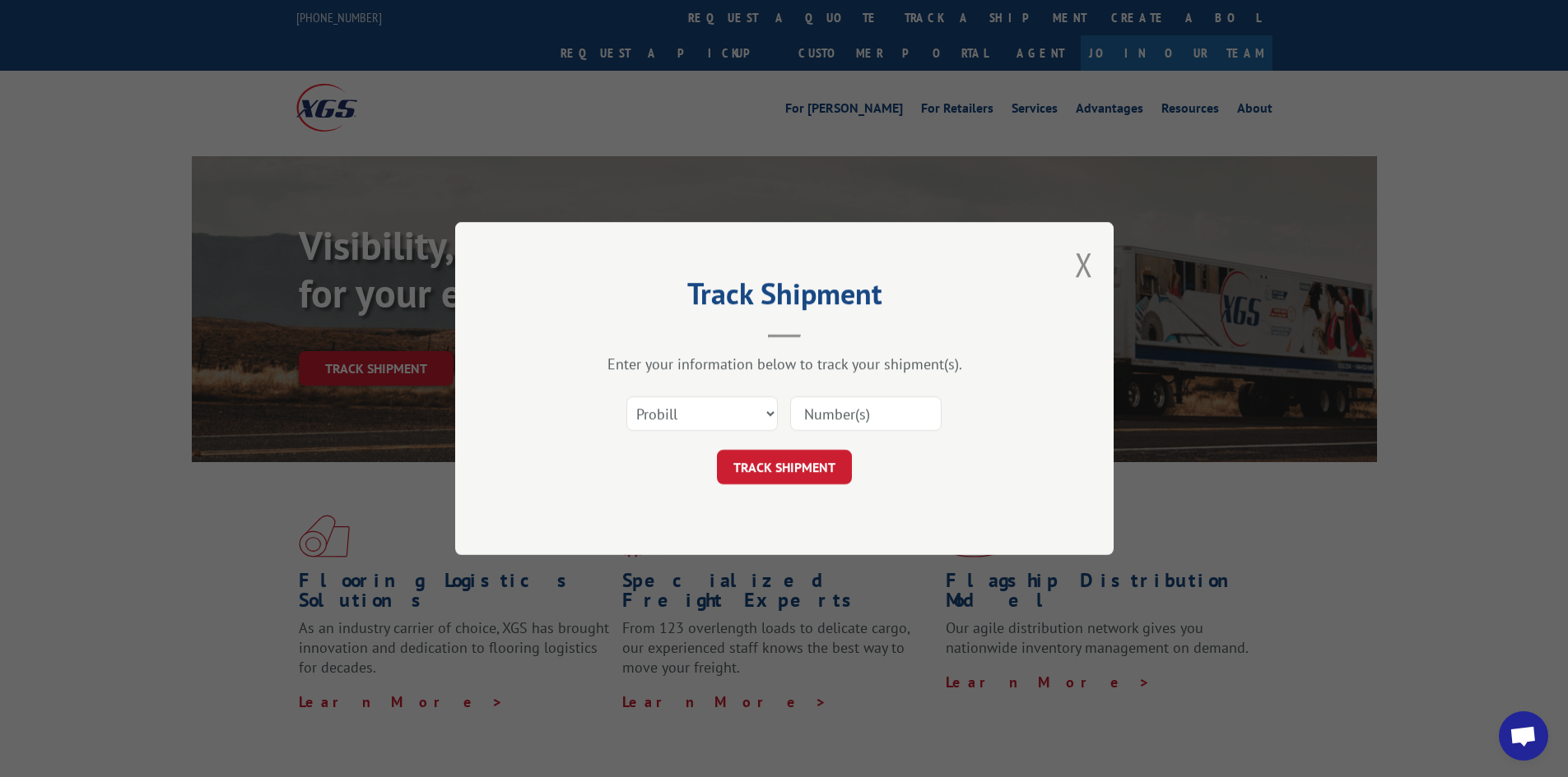
click at [848, 414] on input at bounding box center [866, 414] width 151 height 35
paste input "17469842"
type input "17469842"
click at [796, 460] on button "TRACK SHIPMENT" at bounding box center [784, 467] width 135 height 35
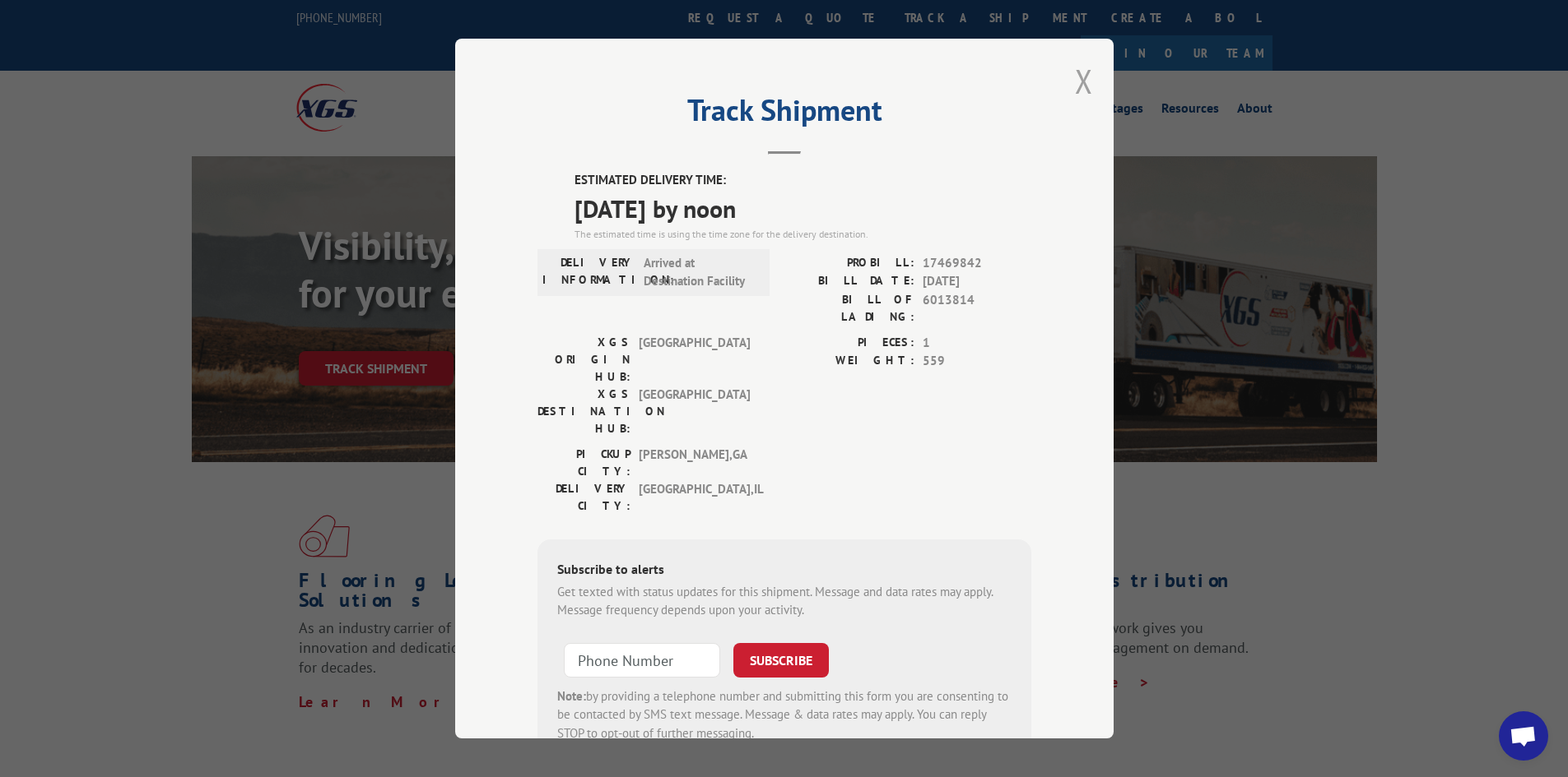
click at [1077, 83] on button "Close modal" at bounding box center [1083, 81] width 18 height 43
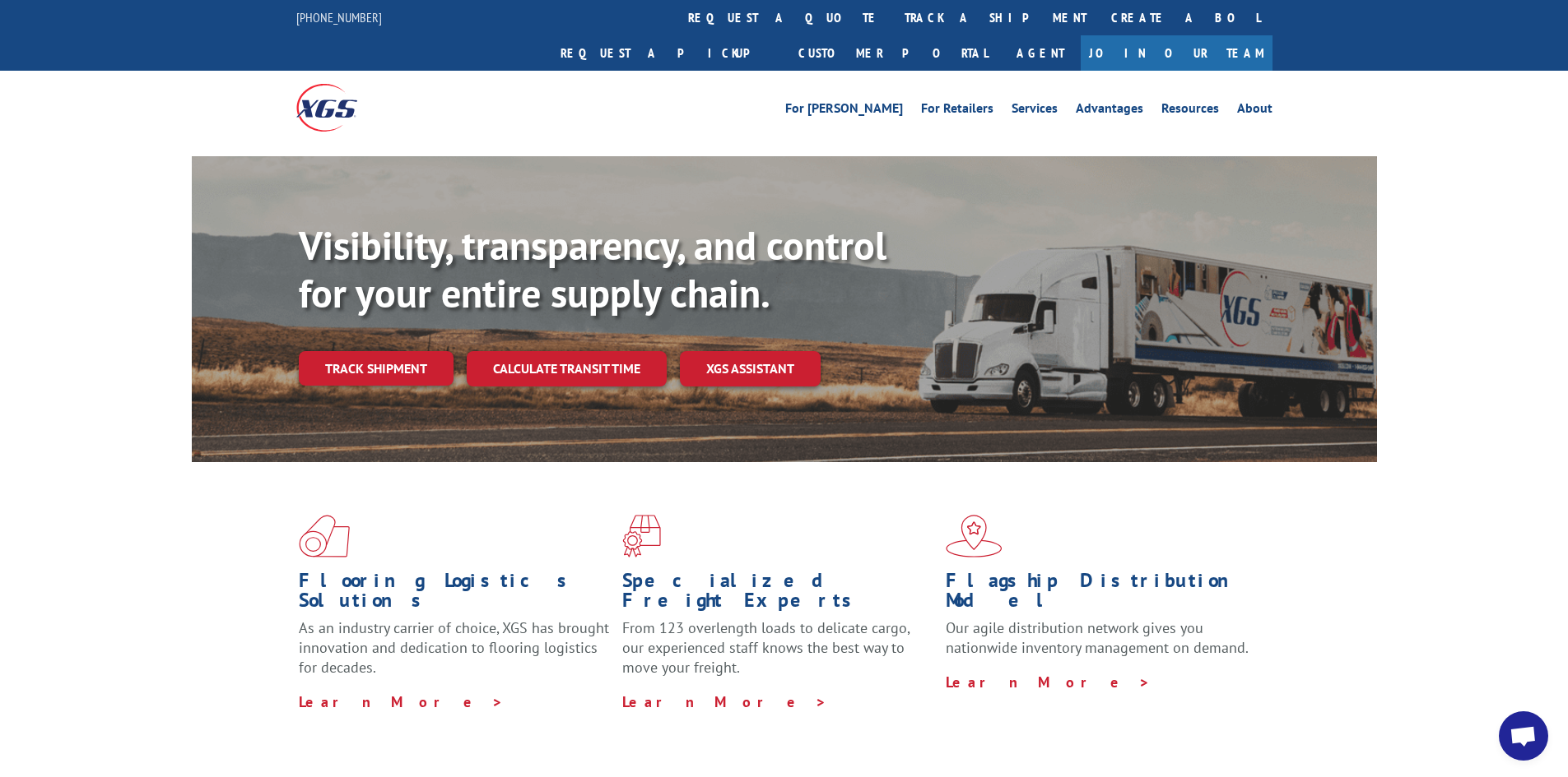
click at [893, 21] on link "track a shipment" at bounding box center [996, 17] width 207 height 35
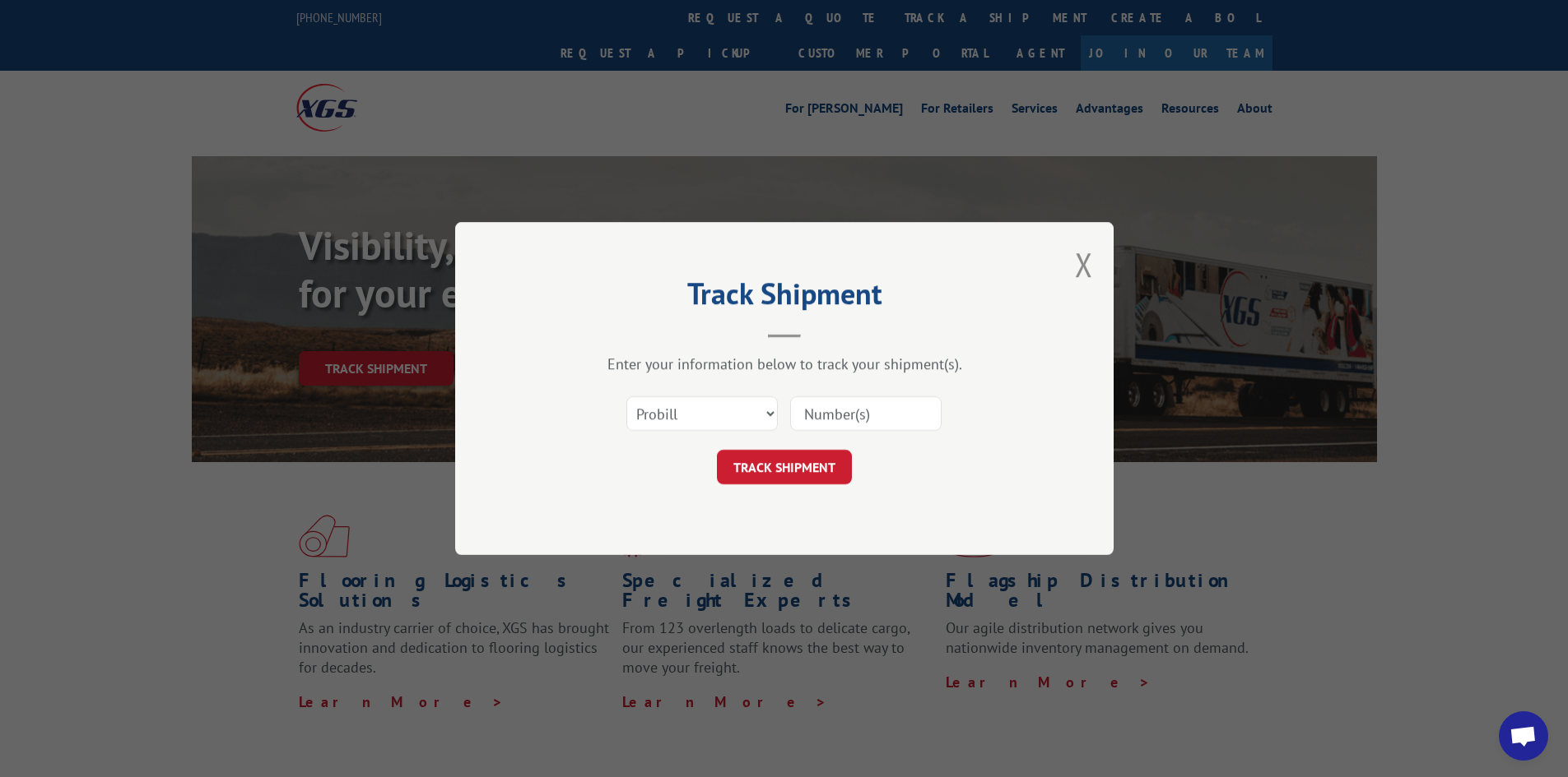
click at [861, 414] on input at bounding box center [866, 414] width 151 height 35
paste input "16331187"
type input "16331187"
click at [810, 466] on button "TRACK SHIPMENT" at bounding box center [784, 467] width 135 height 35
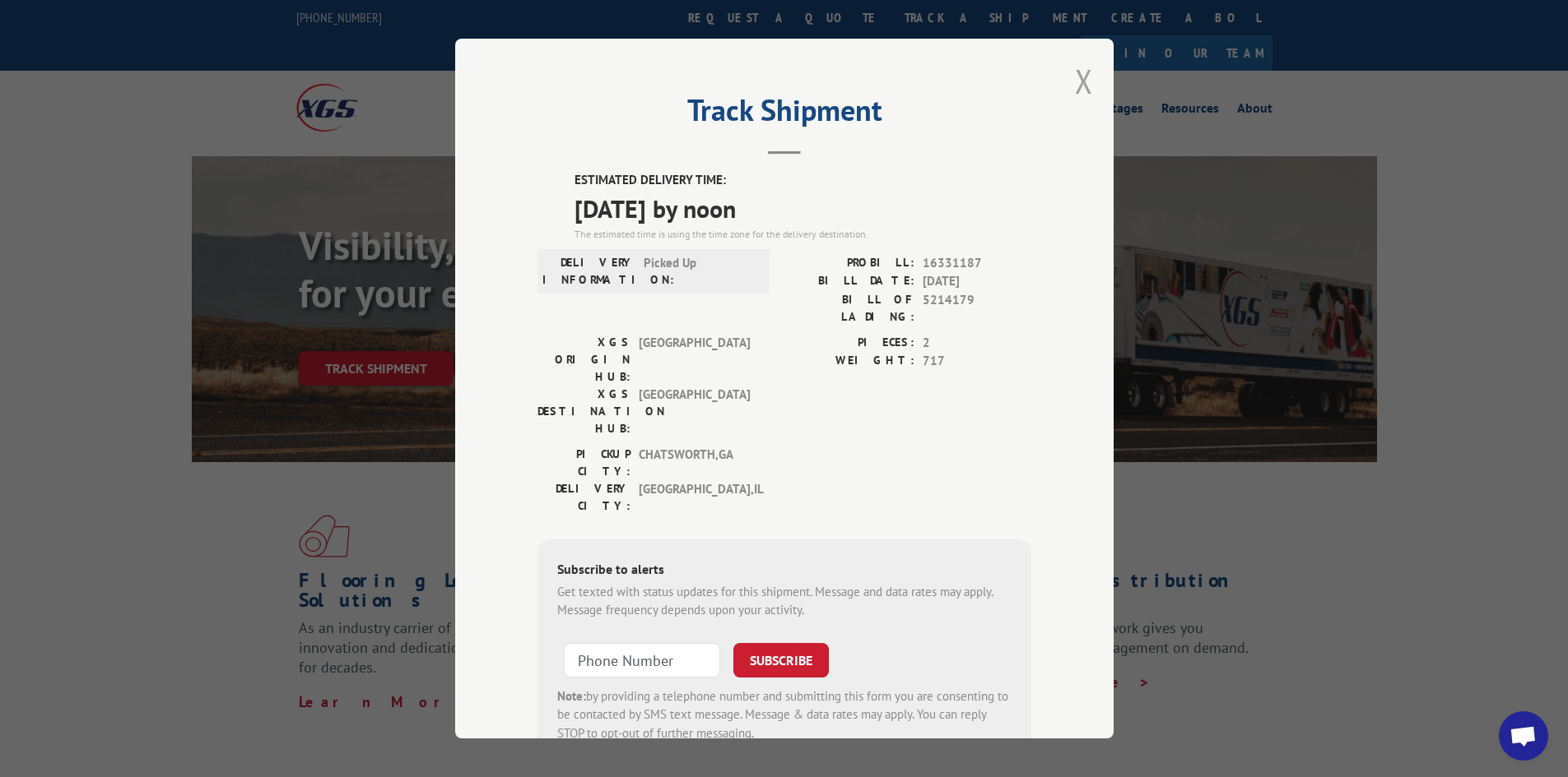
click at [1075, 79] on button "Close modal" at bounding box center [1083, 81] width 18 height 43
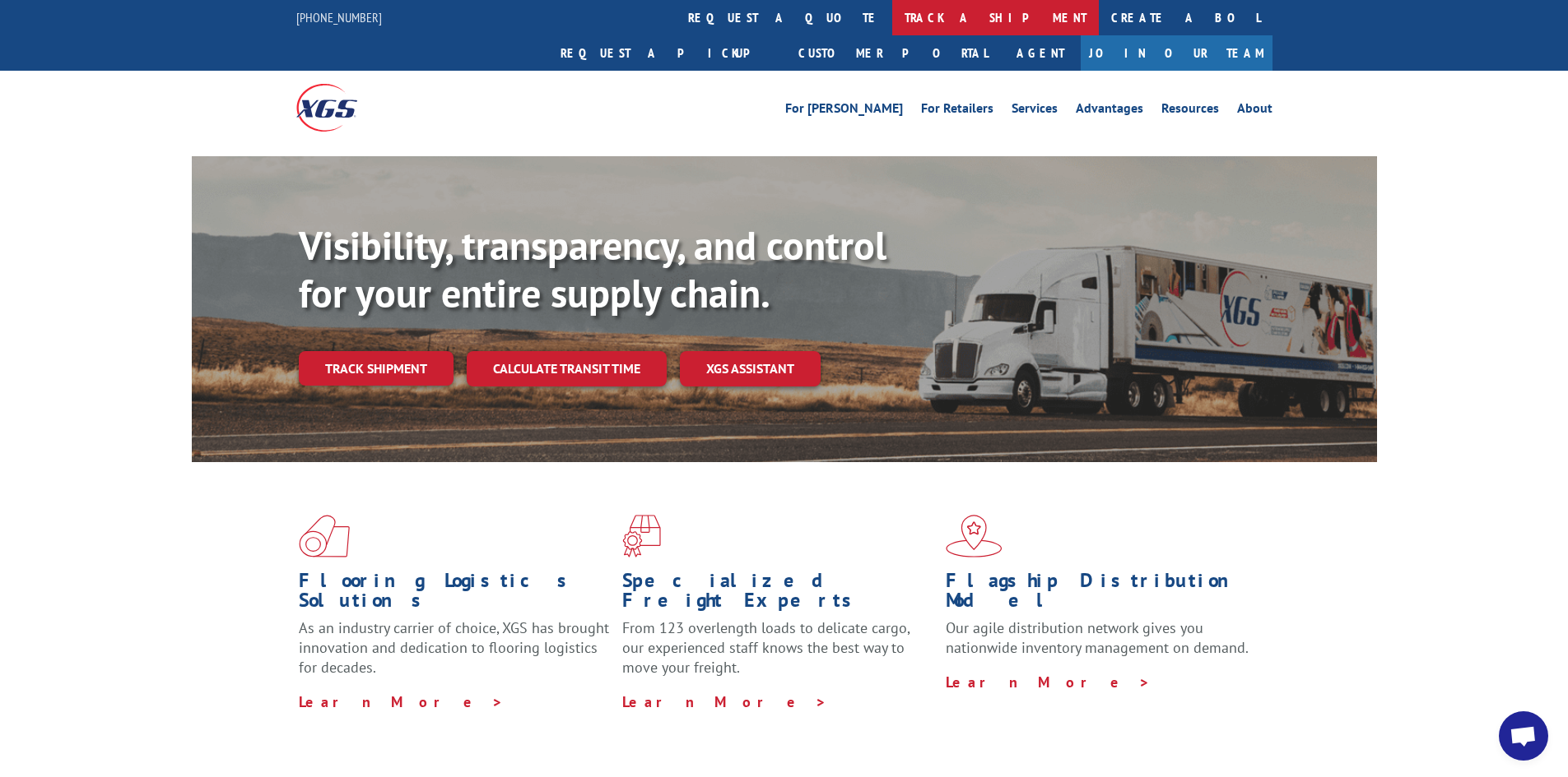
click at [893, 25] on link "track a shipment" at bounding box center [996, 17] width 207 height 35
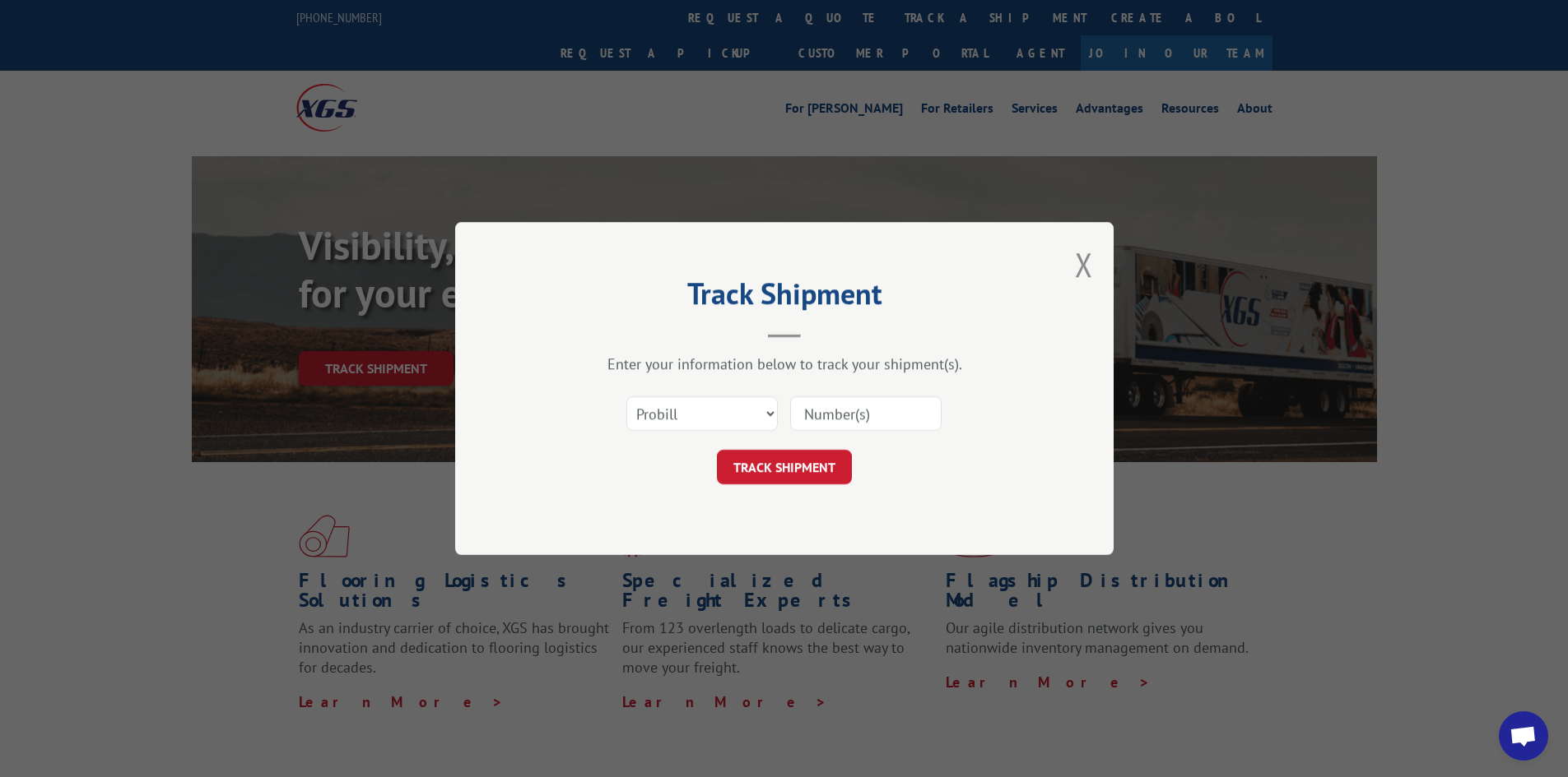
click at [855, 412] on input at bounding box center [866, 414] width 151 height 35
paste input "17228209"
type input "17228209"
click at [751, 462] on button "TRACK SHIPMENT" at bounding box center [784, 467] width 135 height 35
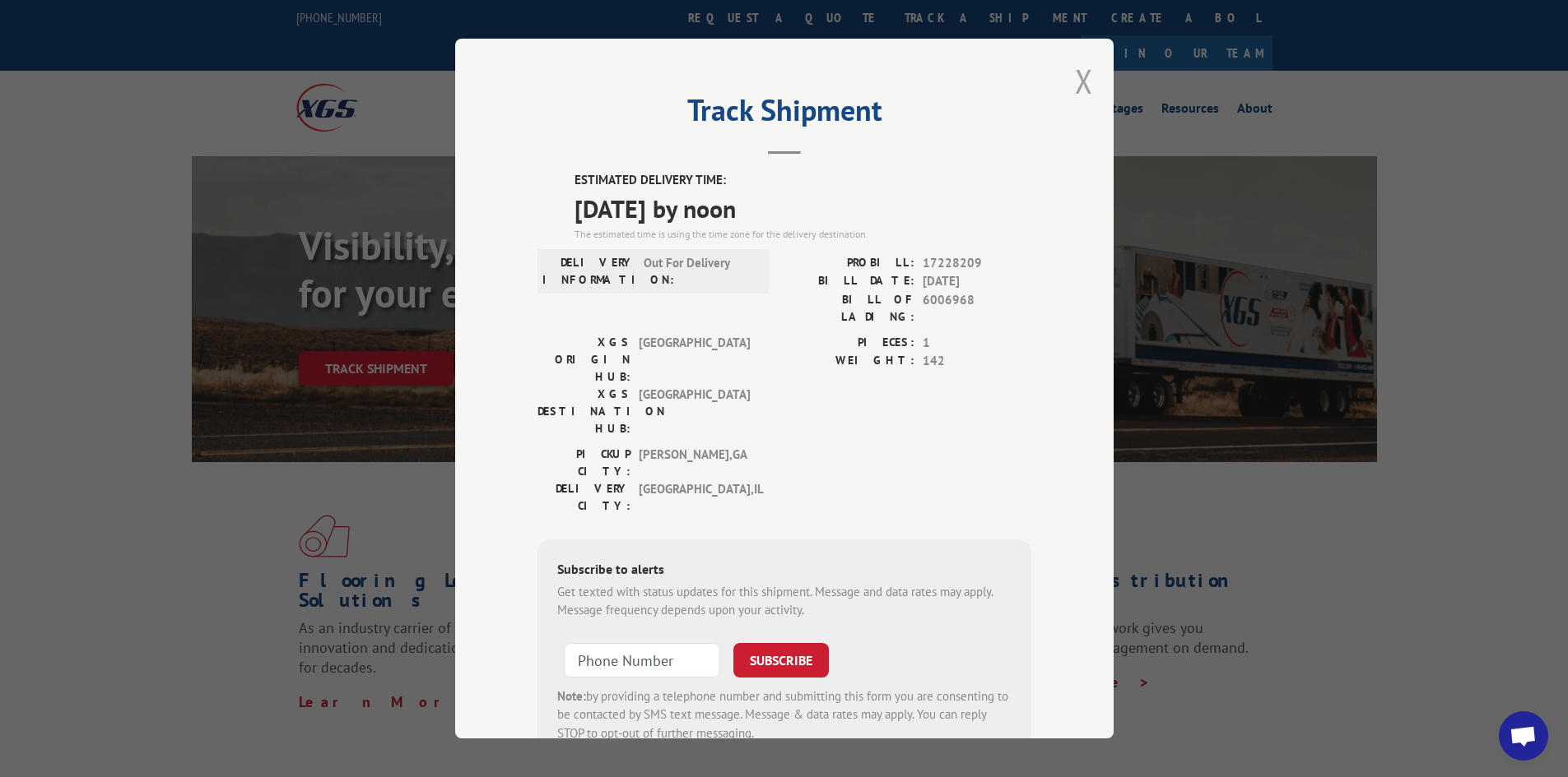
click at [1075, 76] on button "Close modal" at bounding box center [1083, 81] width 18 height 43
